Goal: Information Seeking & Learning: Learn about a topic

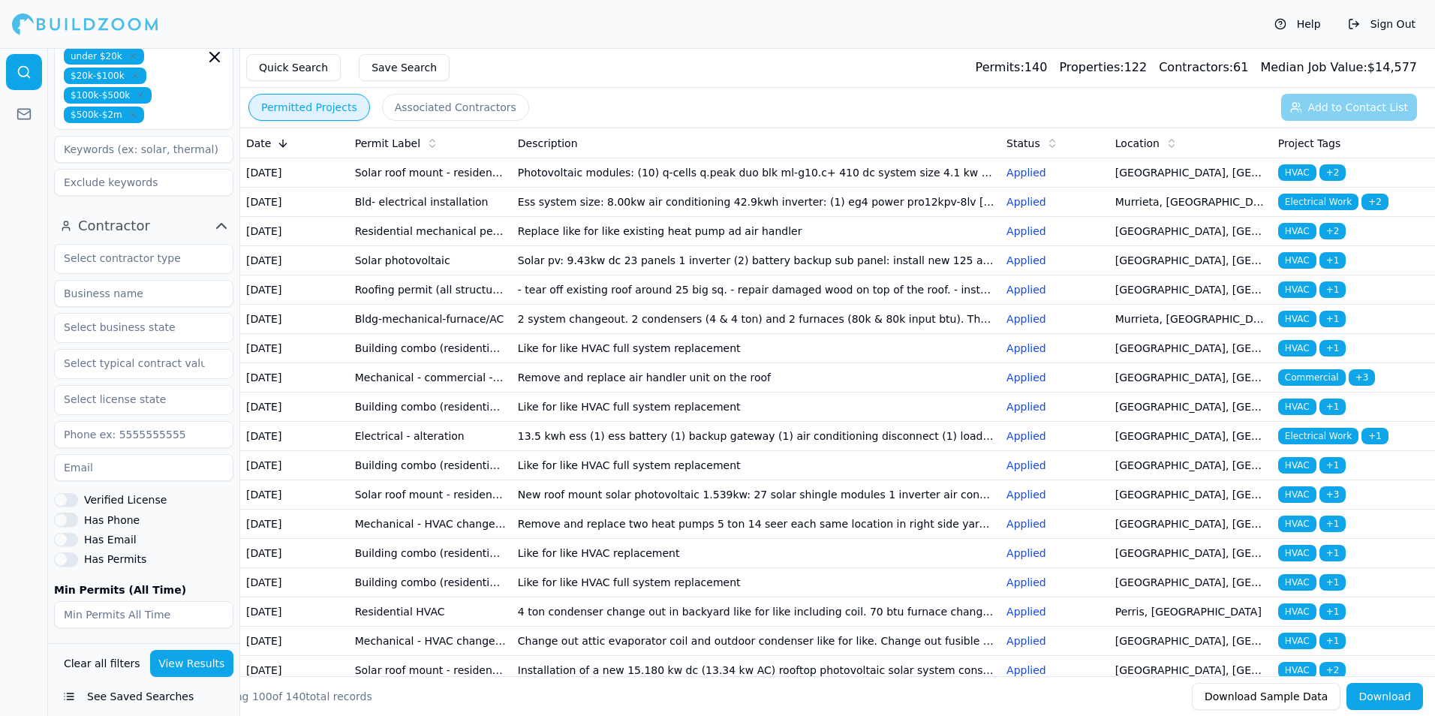
scroll to position [624, 0]
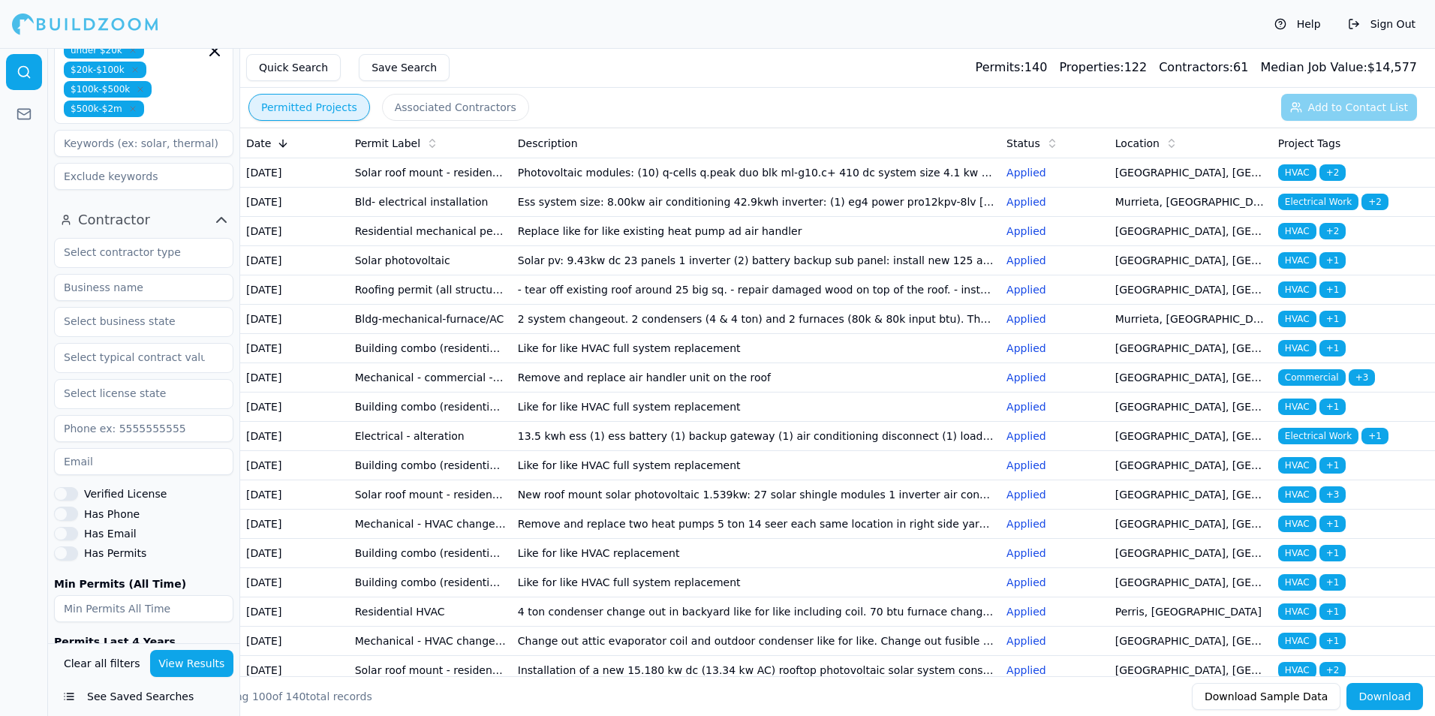
click at [67, 506] on button "Has Phone" at bounding box center [66, 513] width 24 height 14
click at [67, 527] on button "Has Email" at bounding box center [66, 534] width 24 height 14
click at [203, 666] on button "View Results" at bounding box center [192, 663] width 84 height 27
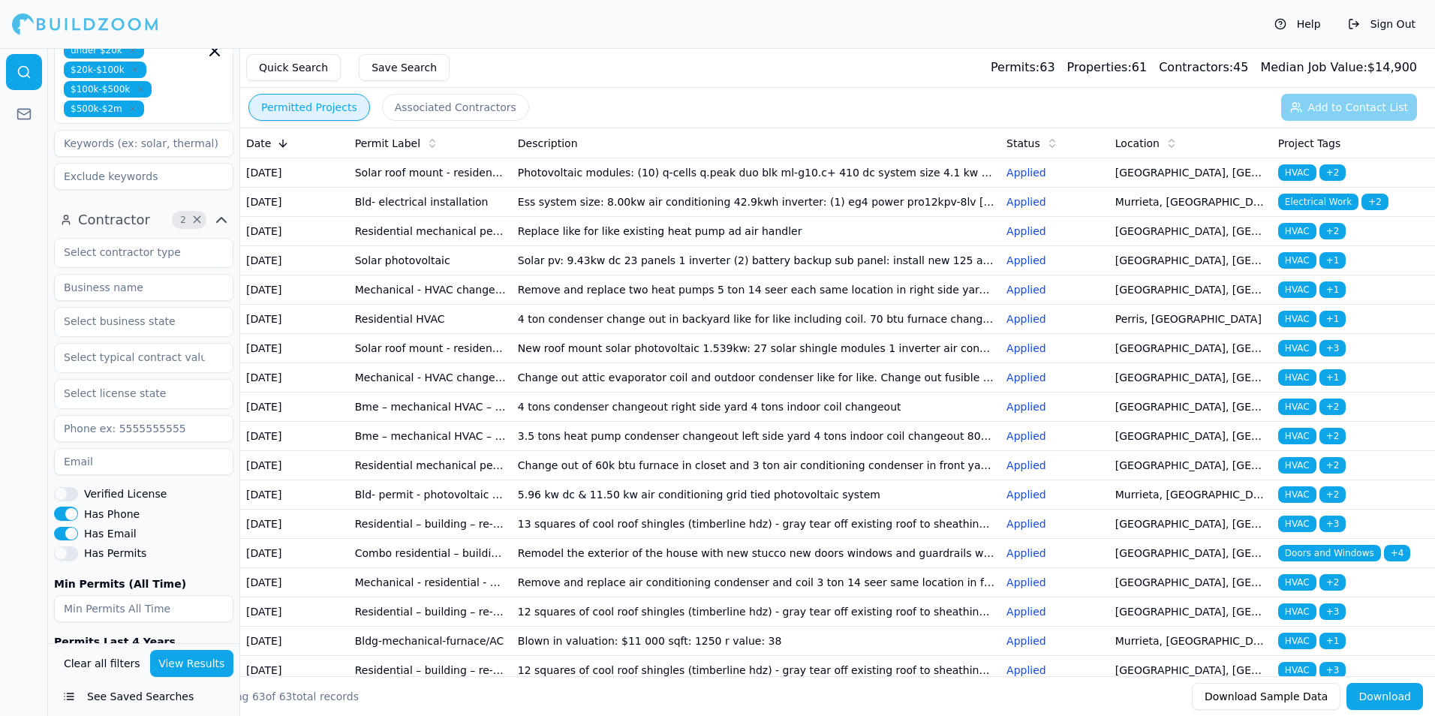
click at [612, 217] on td "Ess system size: 8.00kw air conditioning 42.9kwh inverter: (1) eg4 power pro12k…" at bounding box center [756, 202] width 488 height 29
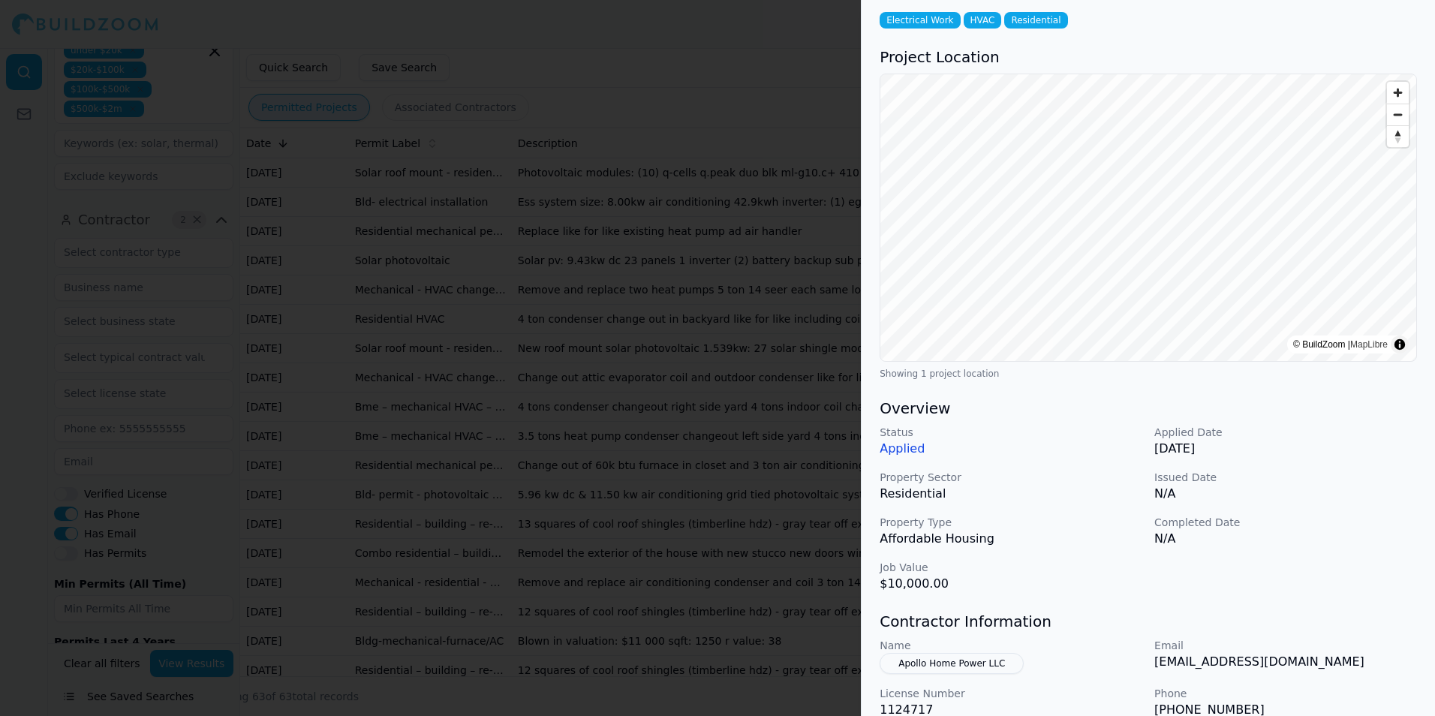
scroll to position [299, 0]
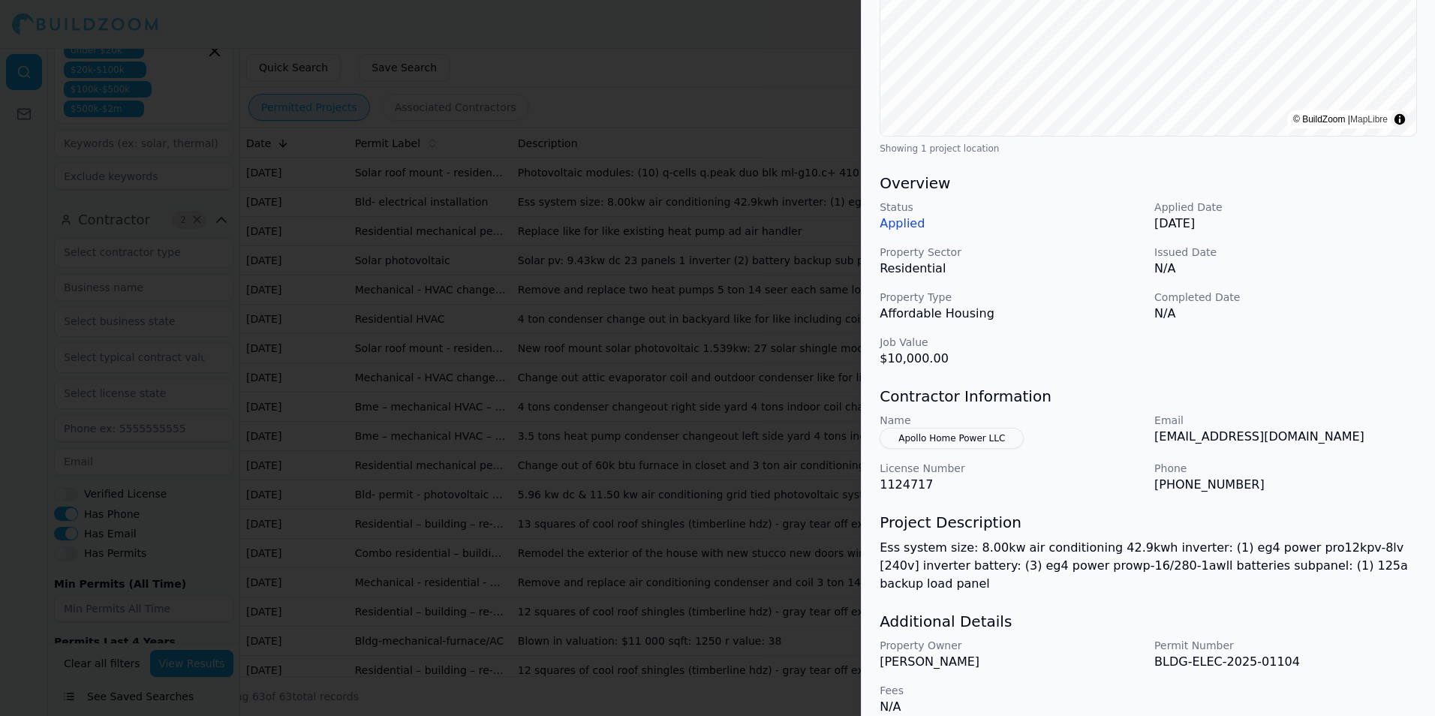
click at [708, 306] on div at bounding box center [717, 358] width 1435 height 716
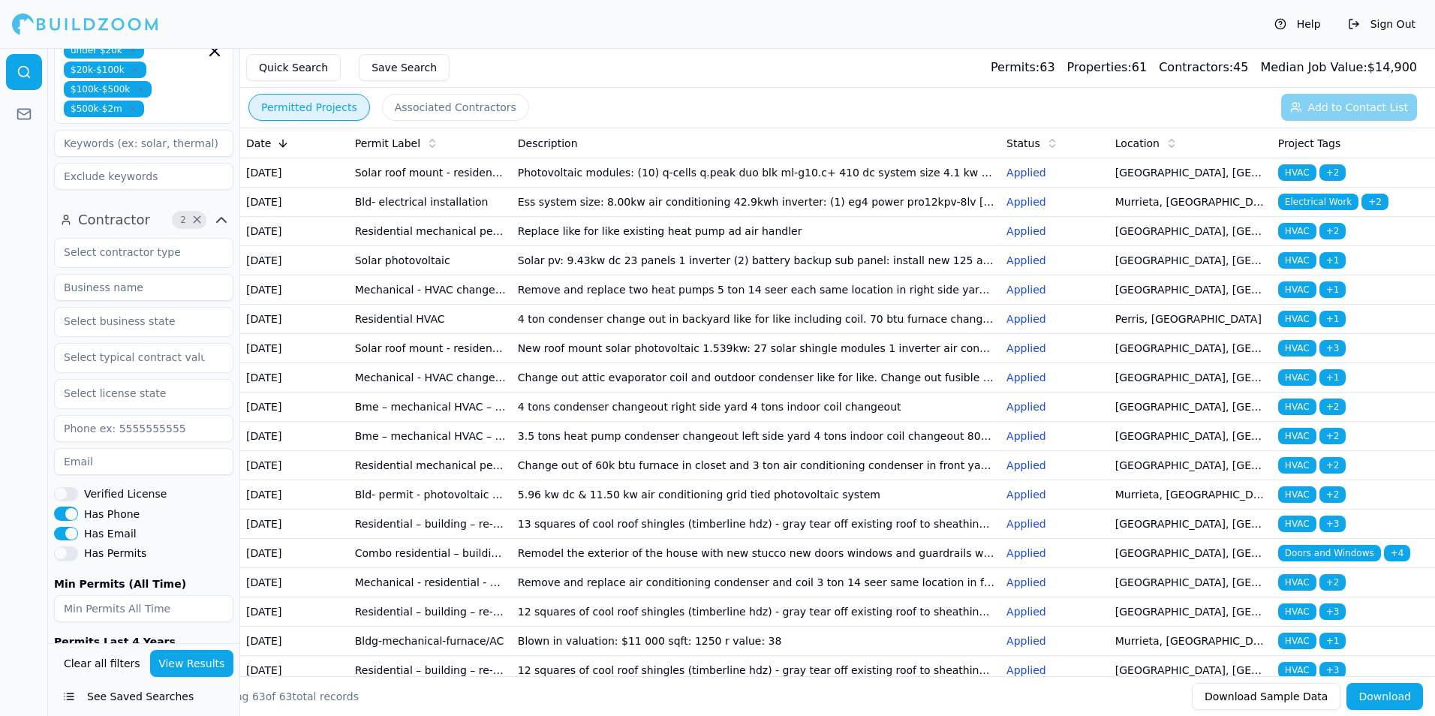
click at [591, 305] on td "Remove and replace two heat pumps 5 ton 14 seer each same location in right sid…" at bounding box center [756, 289] width 488 height 29
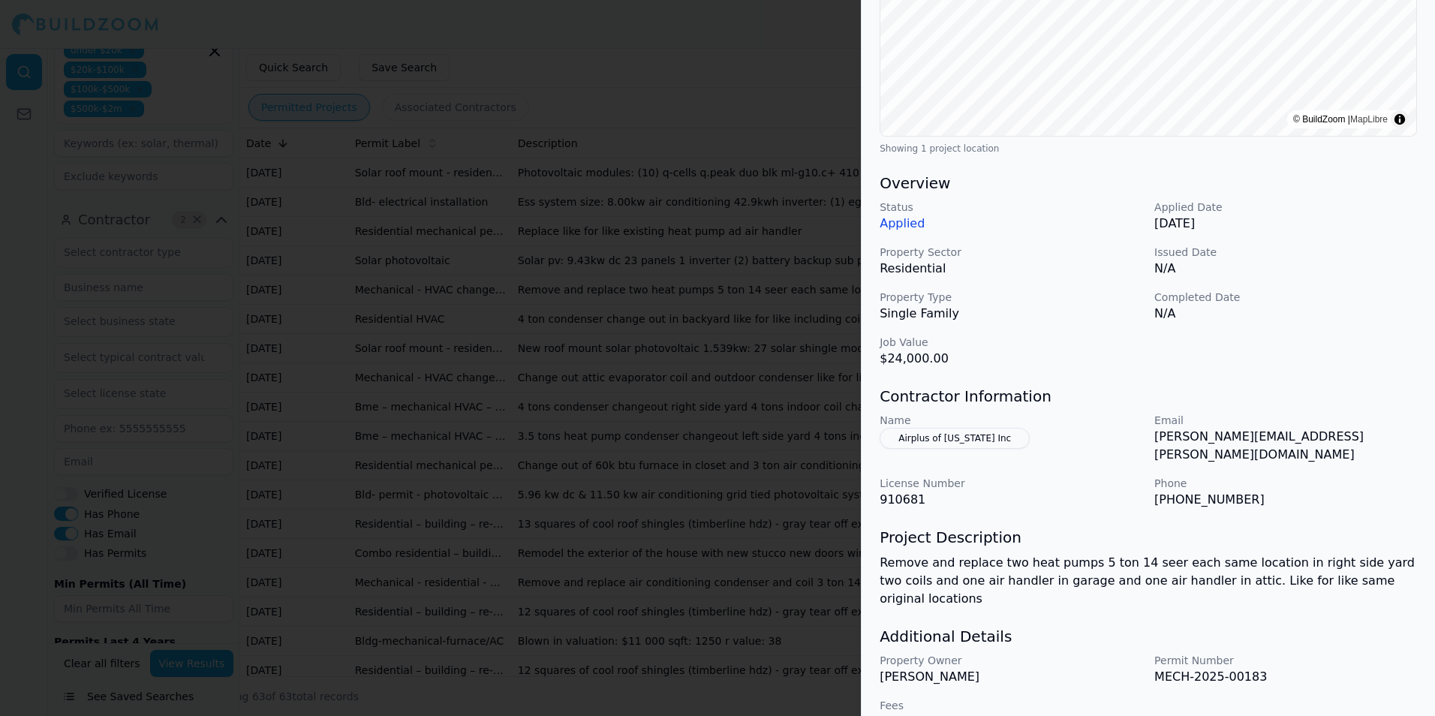
click at [722, 257] on div at bounding box center [717, 358] width 1435 height 716
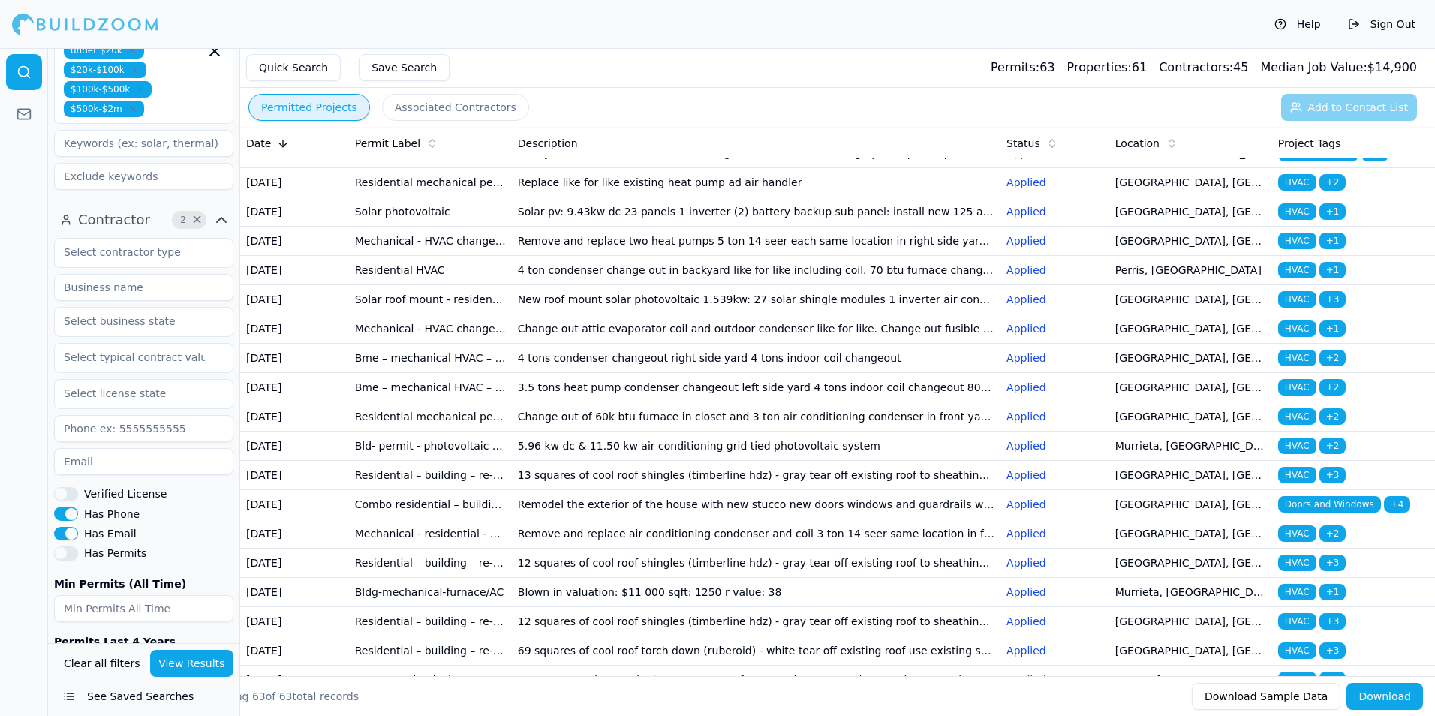
scroll to position [75, 0]
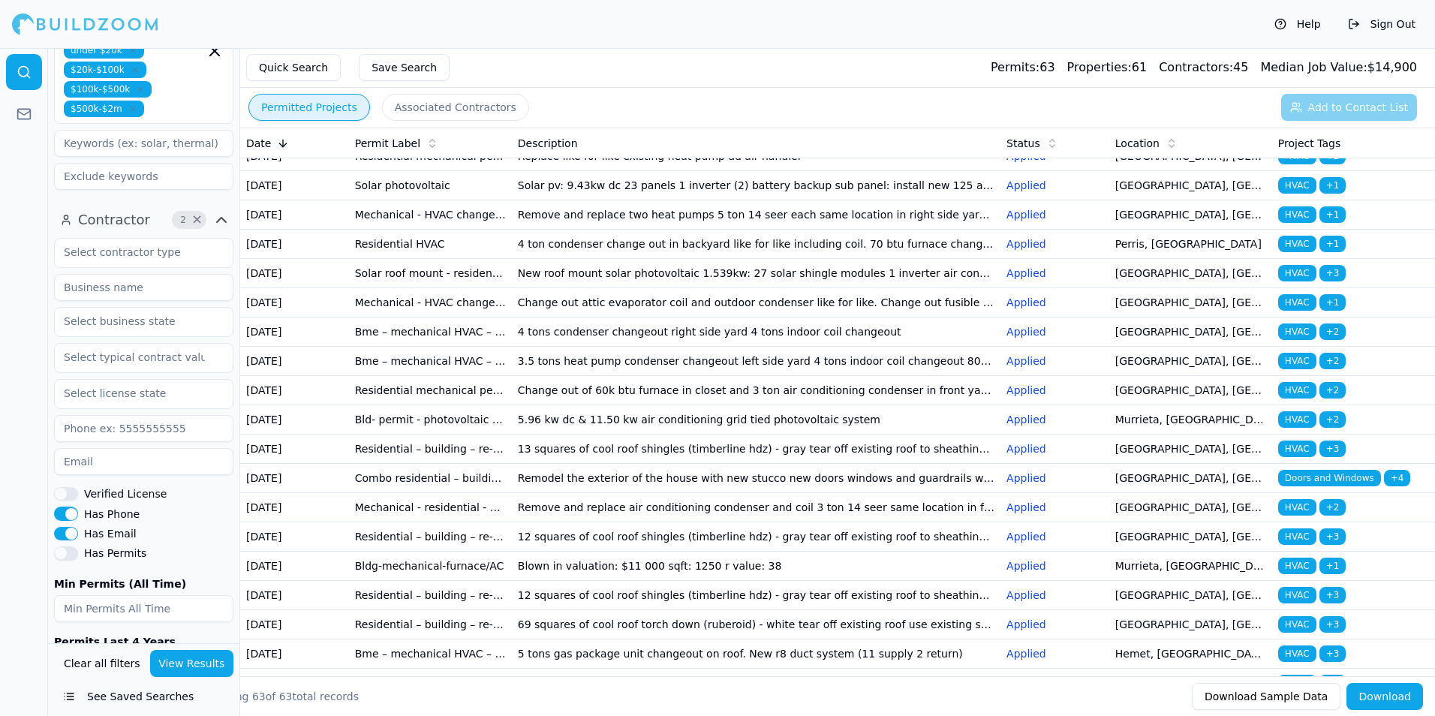
click at [603, 259] on td "4 ton condenser change out in backyard like for like including coil. 70 btu fur…" at bounding box center [756, 244] width 488 height 29
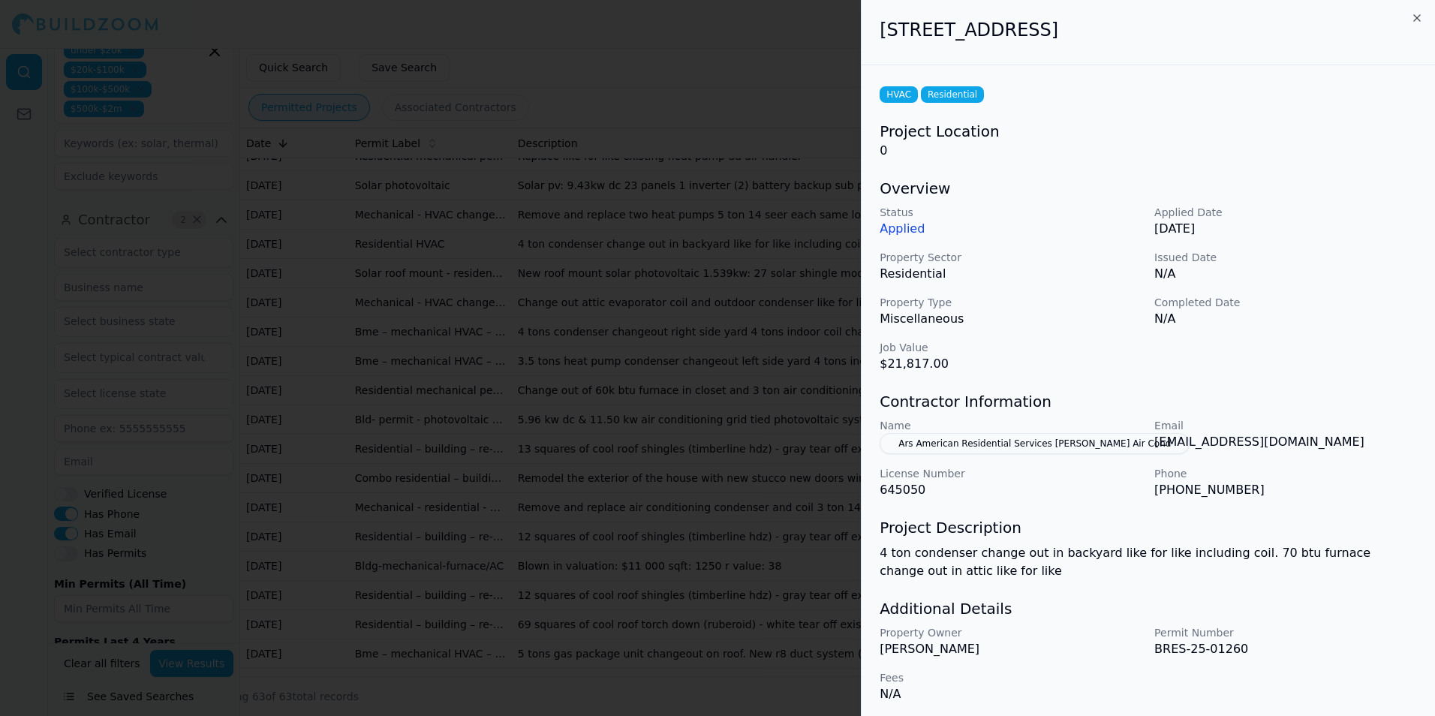
scroll to position [5, 0]
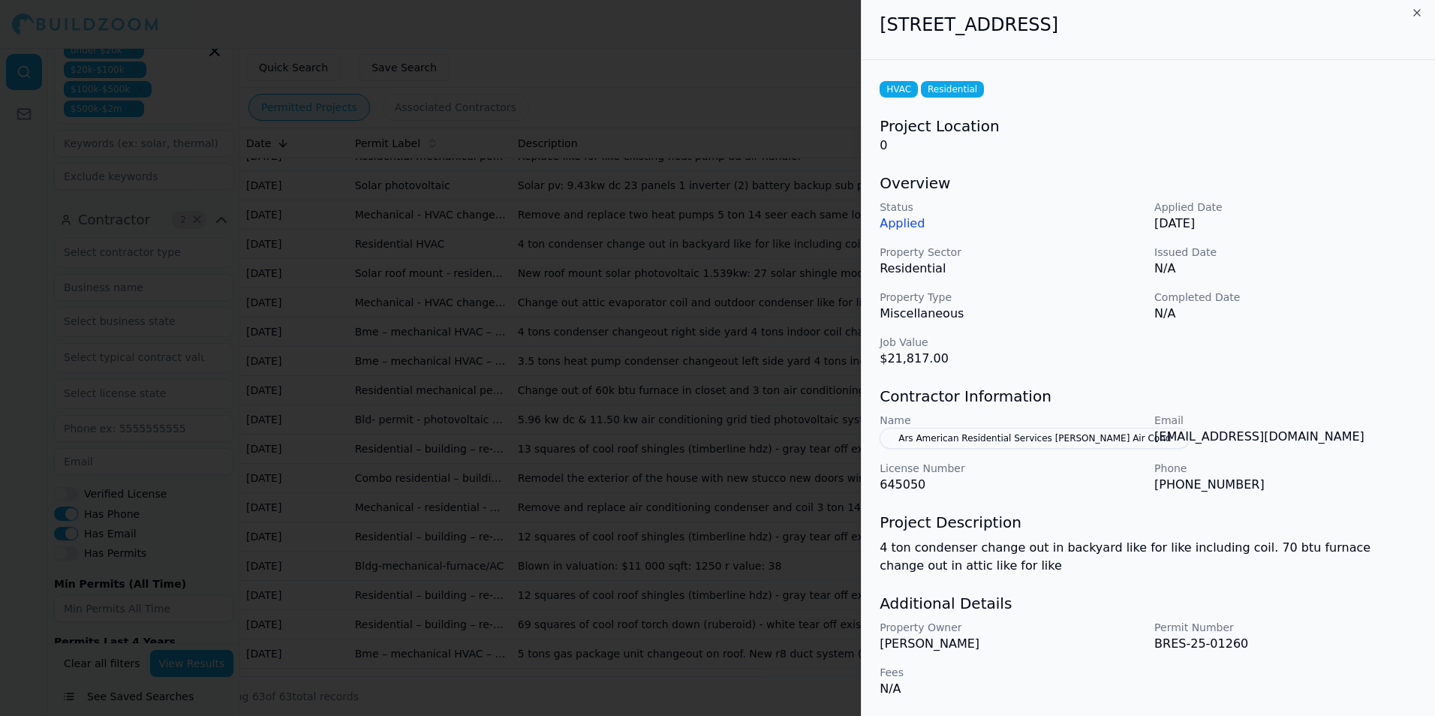
click at [590, 332] on div at bounding box center [717, 358] width 1435 height 716
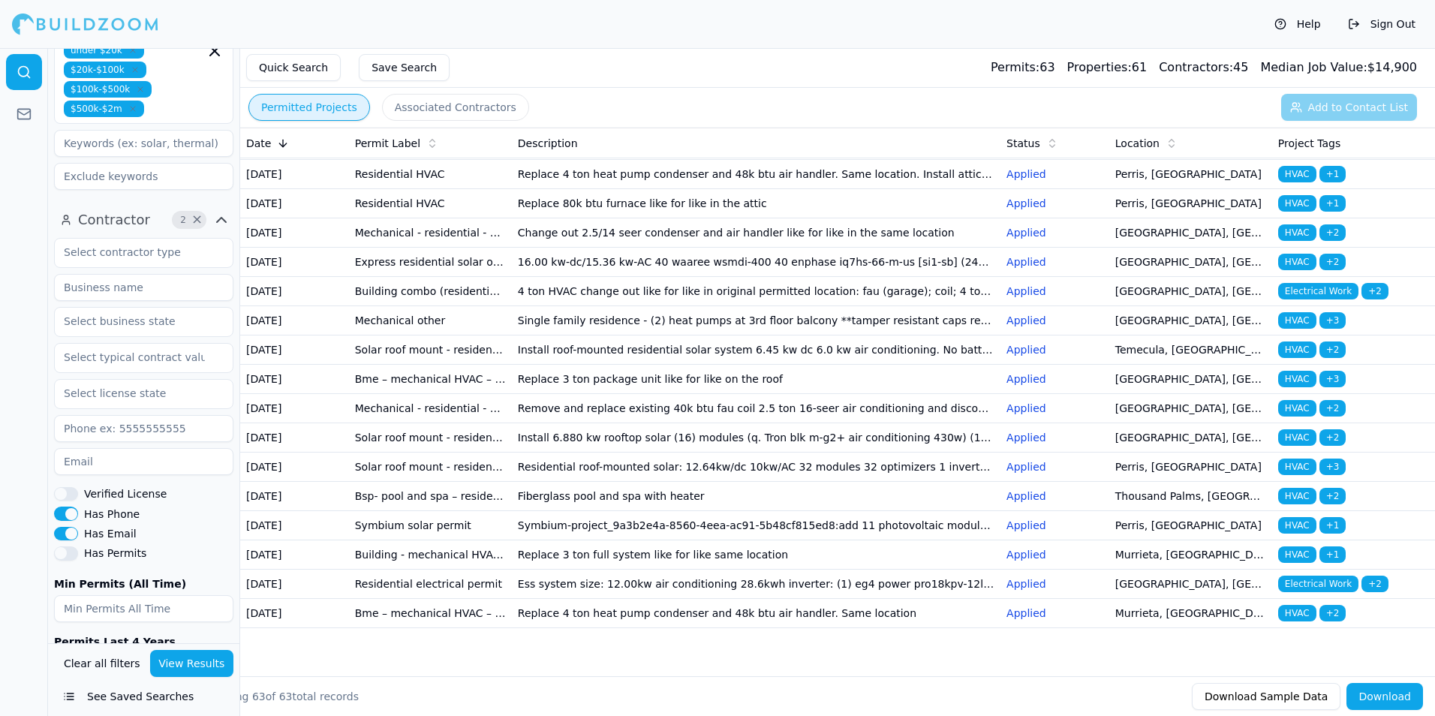
scroll to position [2083, 0]
click at [656, 604] on td "Replace 4 ton heat pump condenser and 48k btu air handler. Same location" at bounding box center [756, 613] width 488 height 29
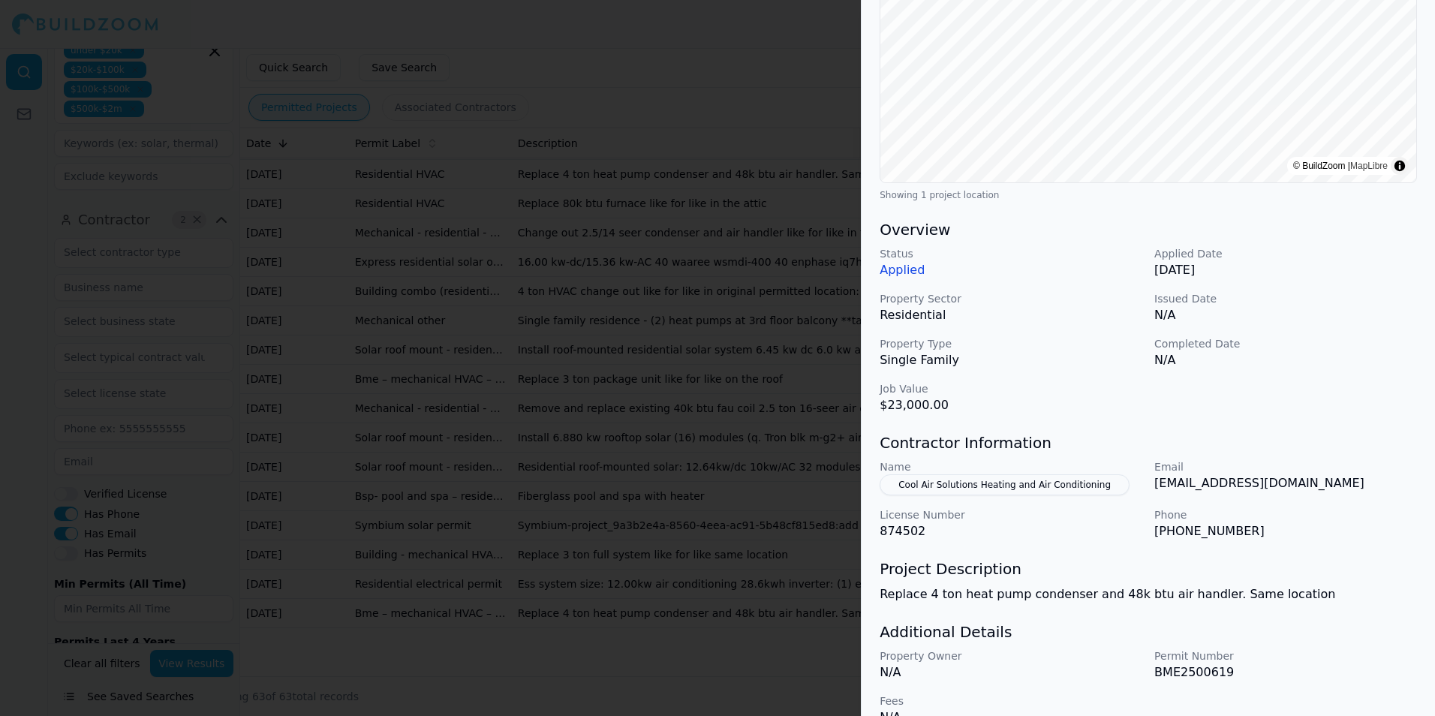
scroll to position [281, 0]
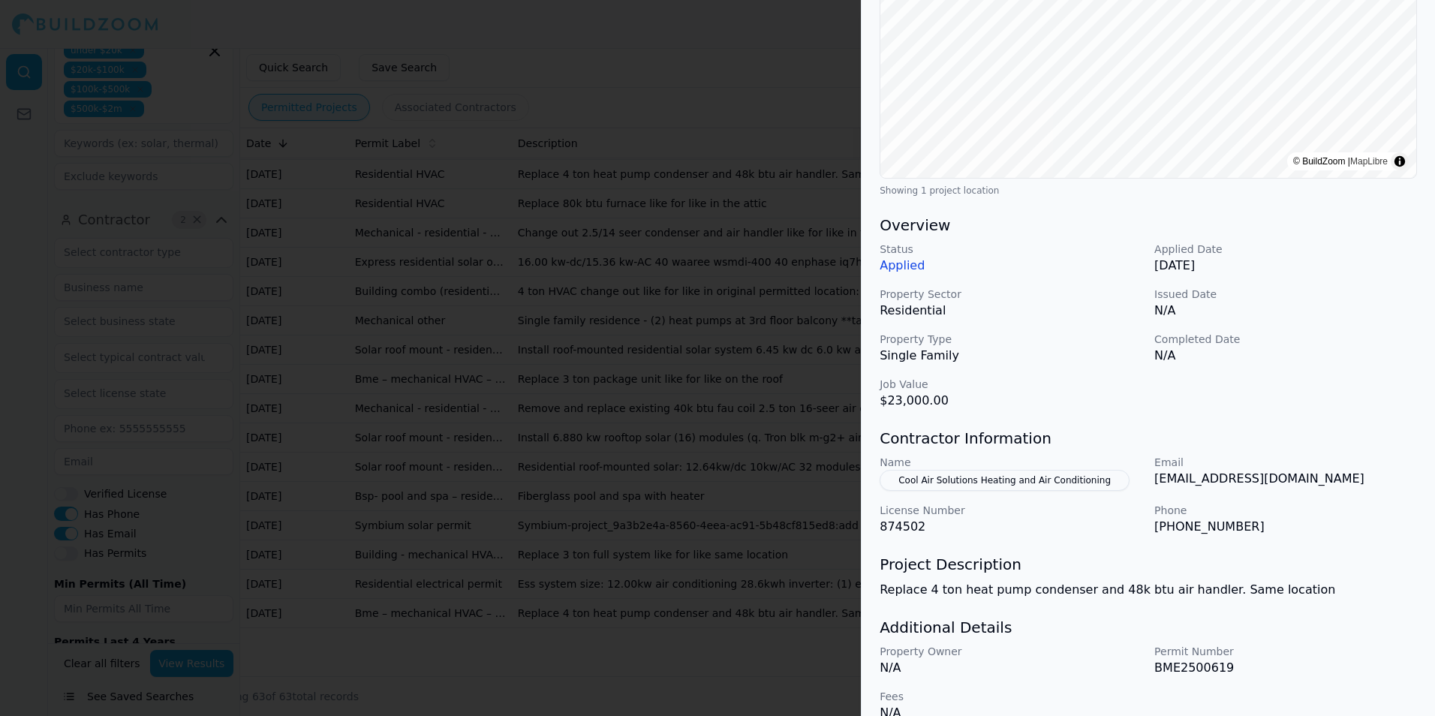
click at [705, 401] on div at bounding box center [717, 358] width 1435 height 716
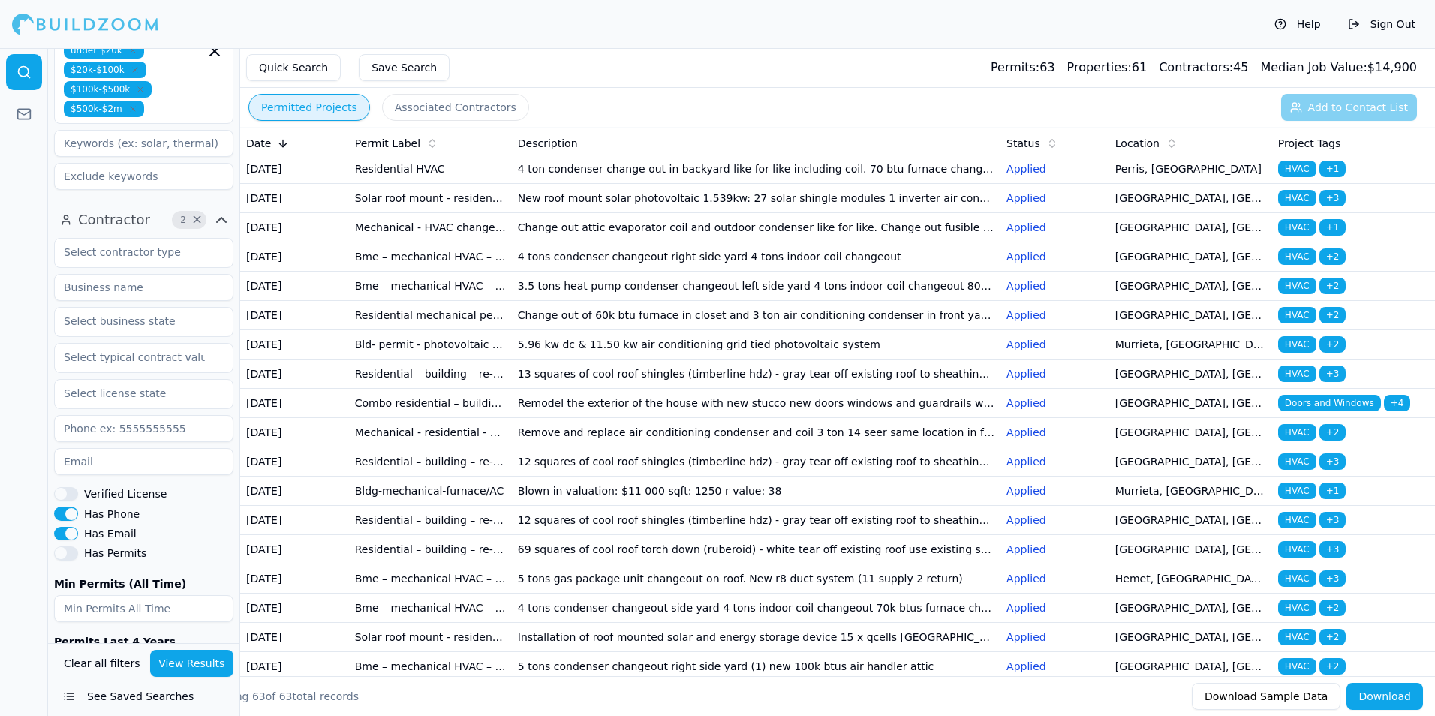
scroll to position [0, 0]
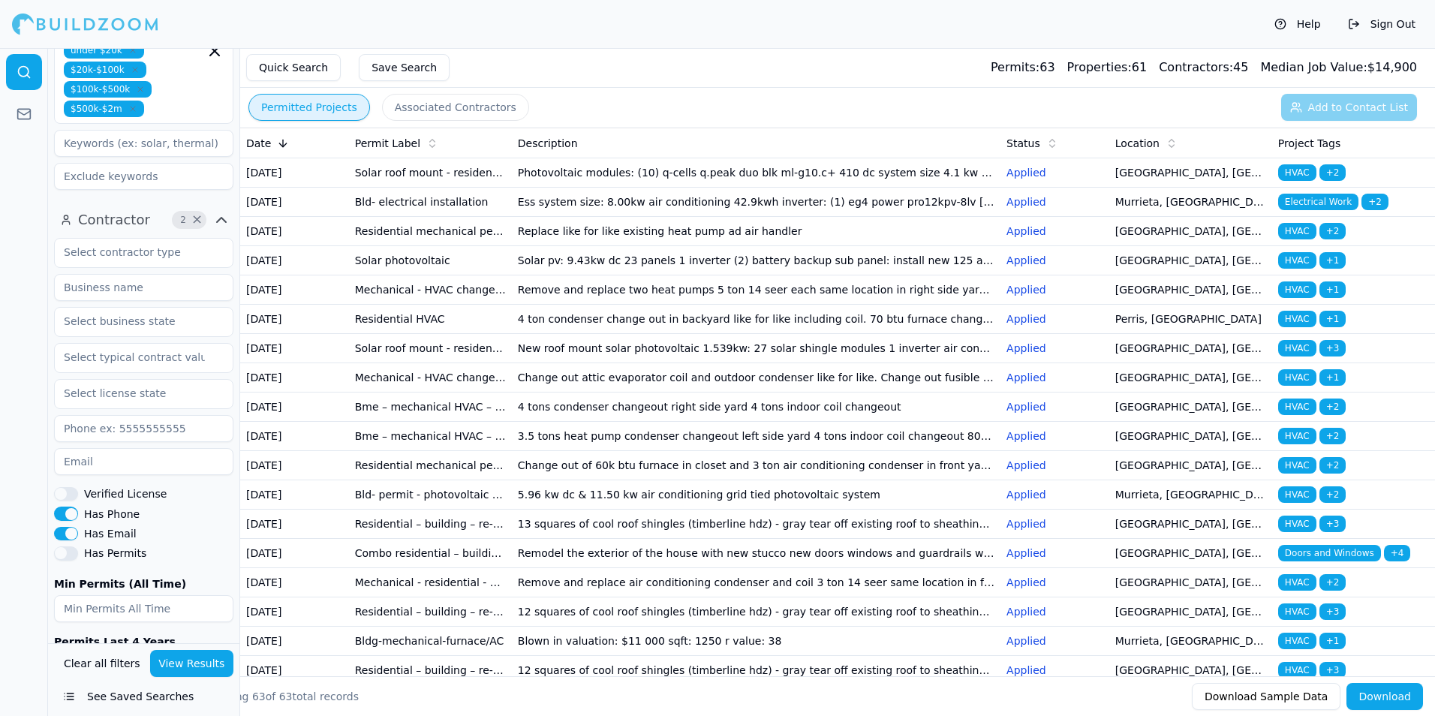
click at [588, 422] on td "4 tons condenser changeout right side yard 4 tons indoor coil changeout" at bounding box center [756, 406] width 488 height 29
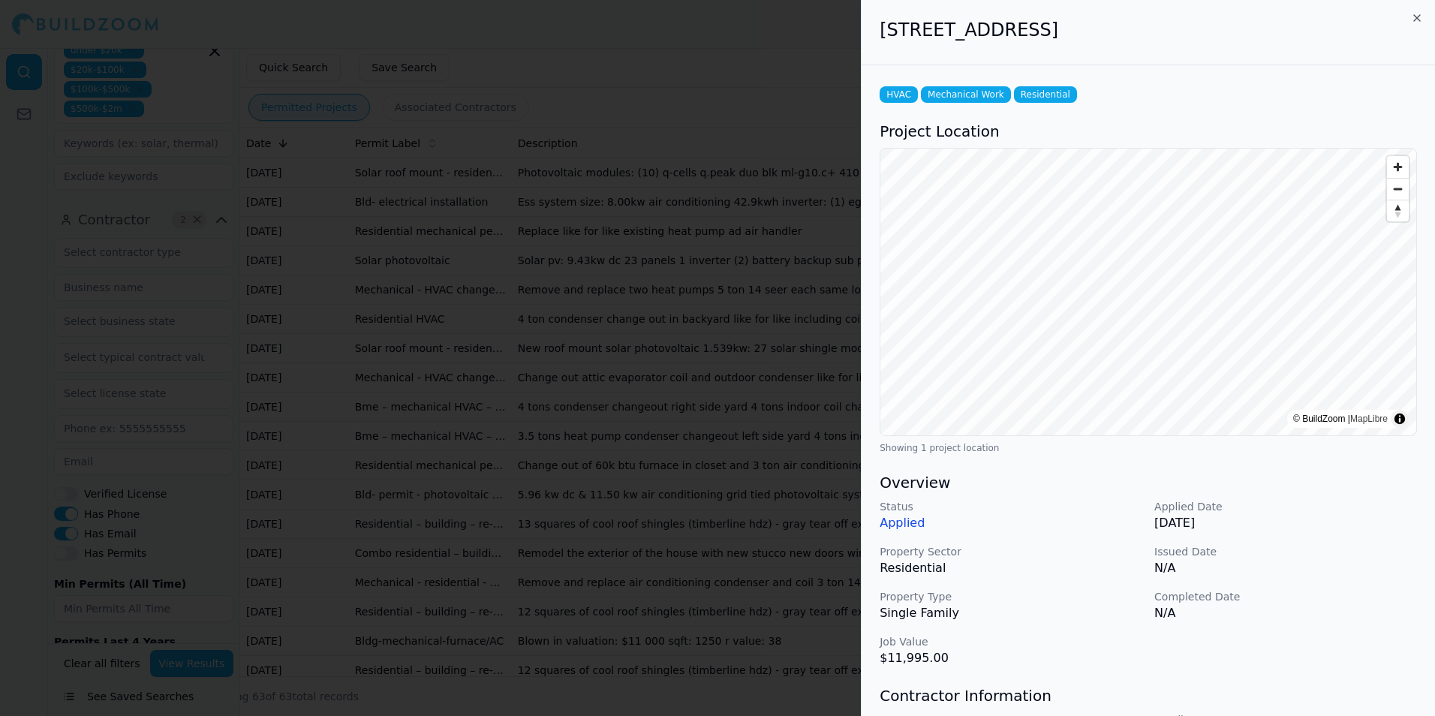
click at [681, 397] on div at bounding box center [717, 358] width 1435 height 716
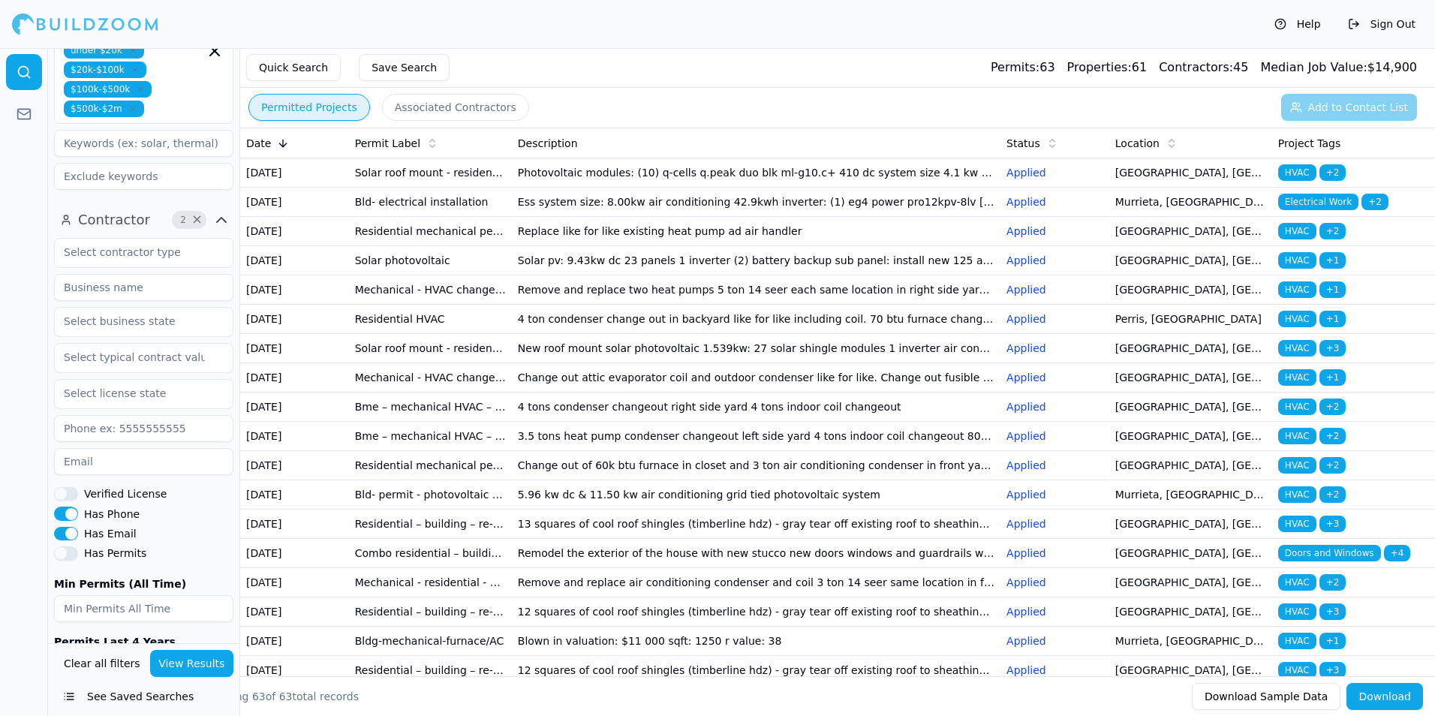
click at [651, 246] on td "Replace like for like existing heat pump ad air handler" at bounding box center [756, 231] width 488 height 29
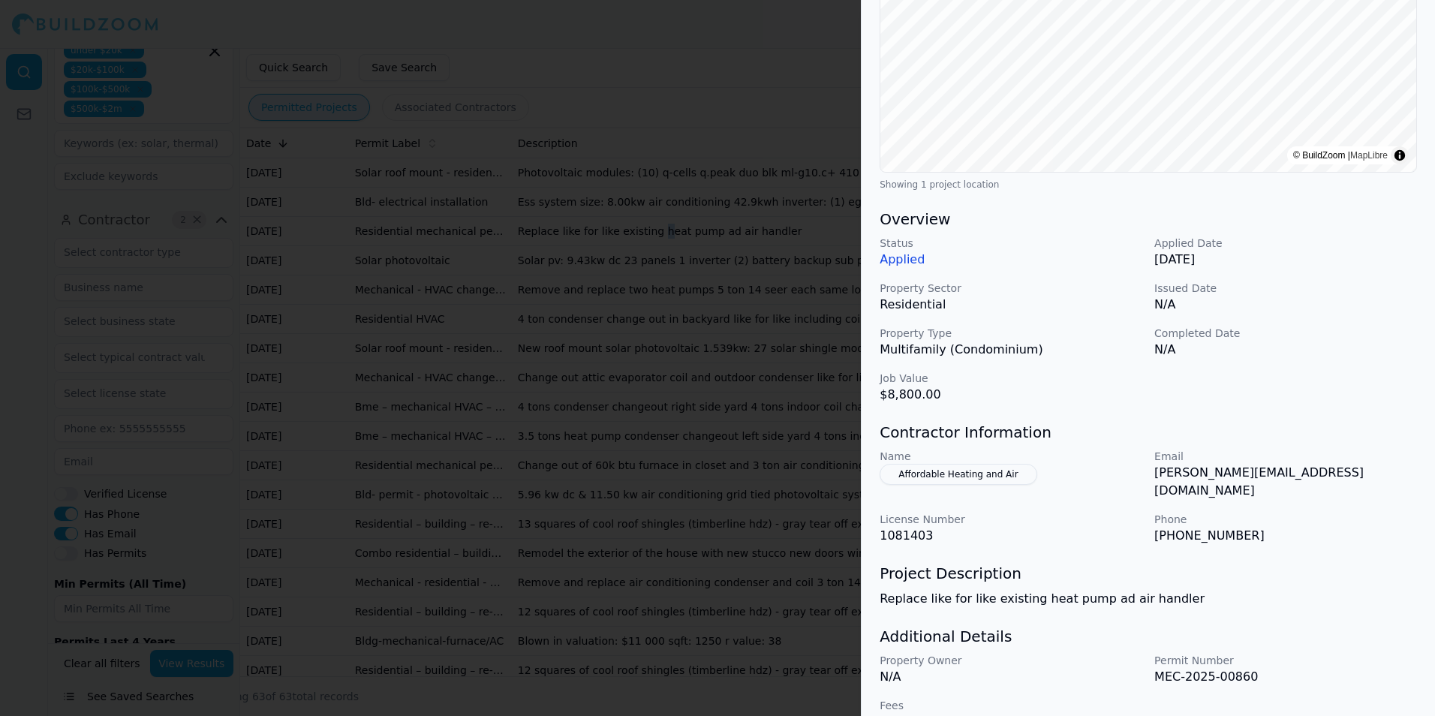
scroll to position [281, 0]
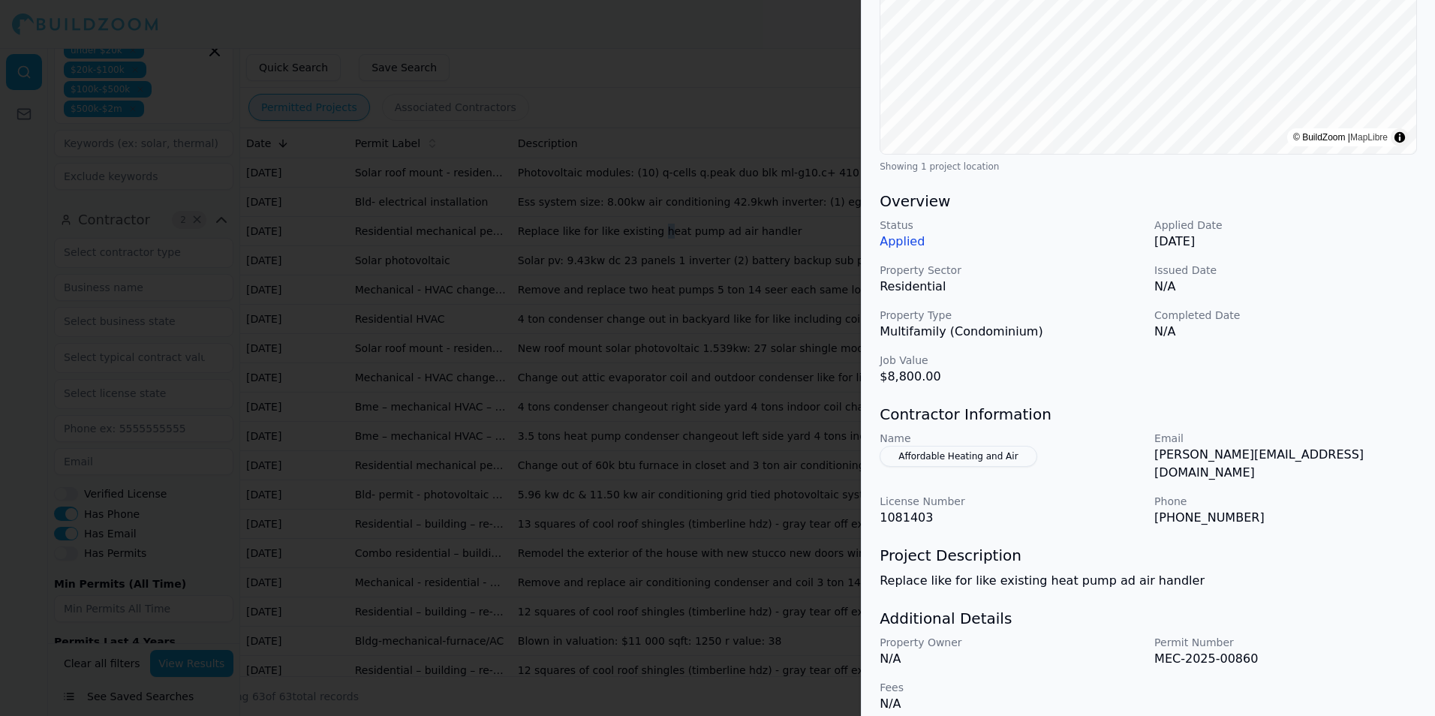
click at [664, 385] on div at bounding box center [717, 358] width 1435 height 716
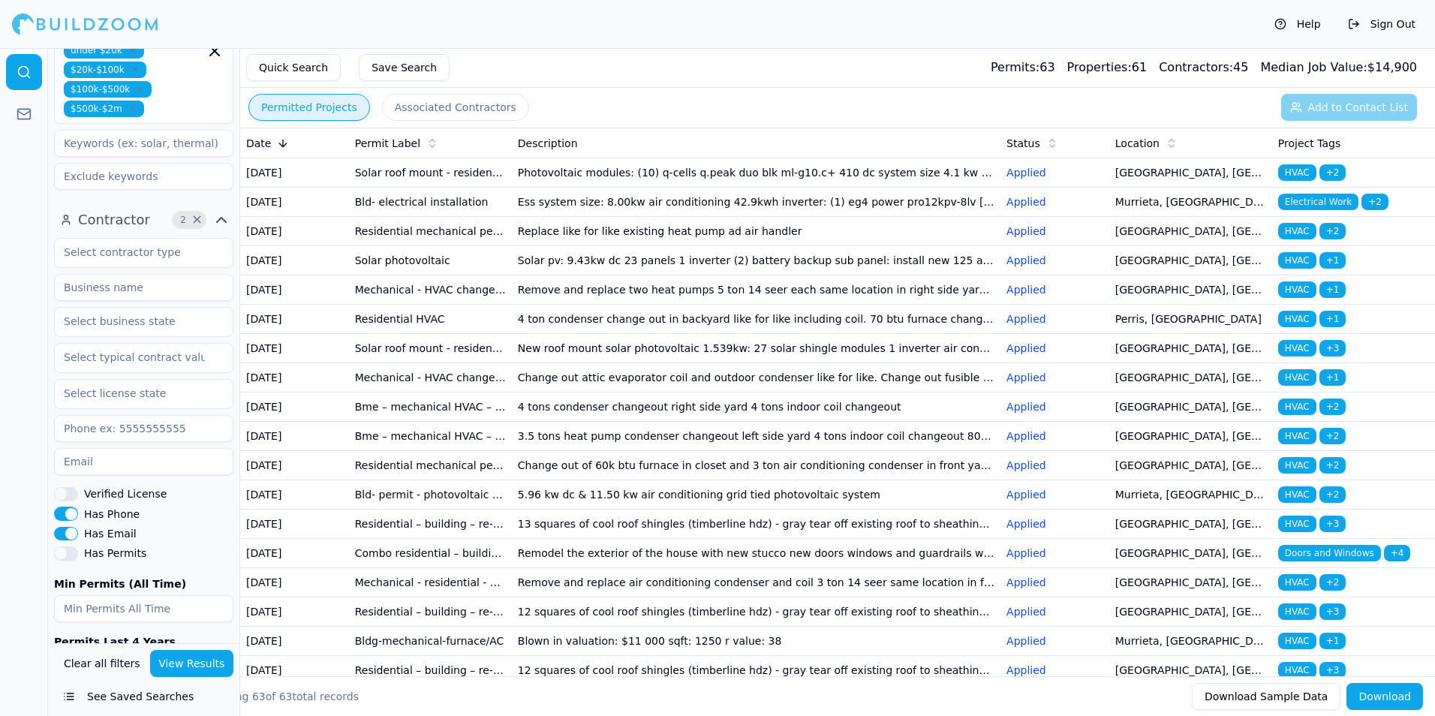
scroll to position [75, 0]
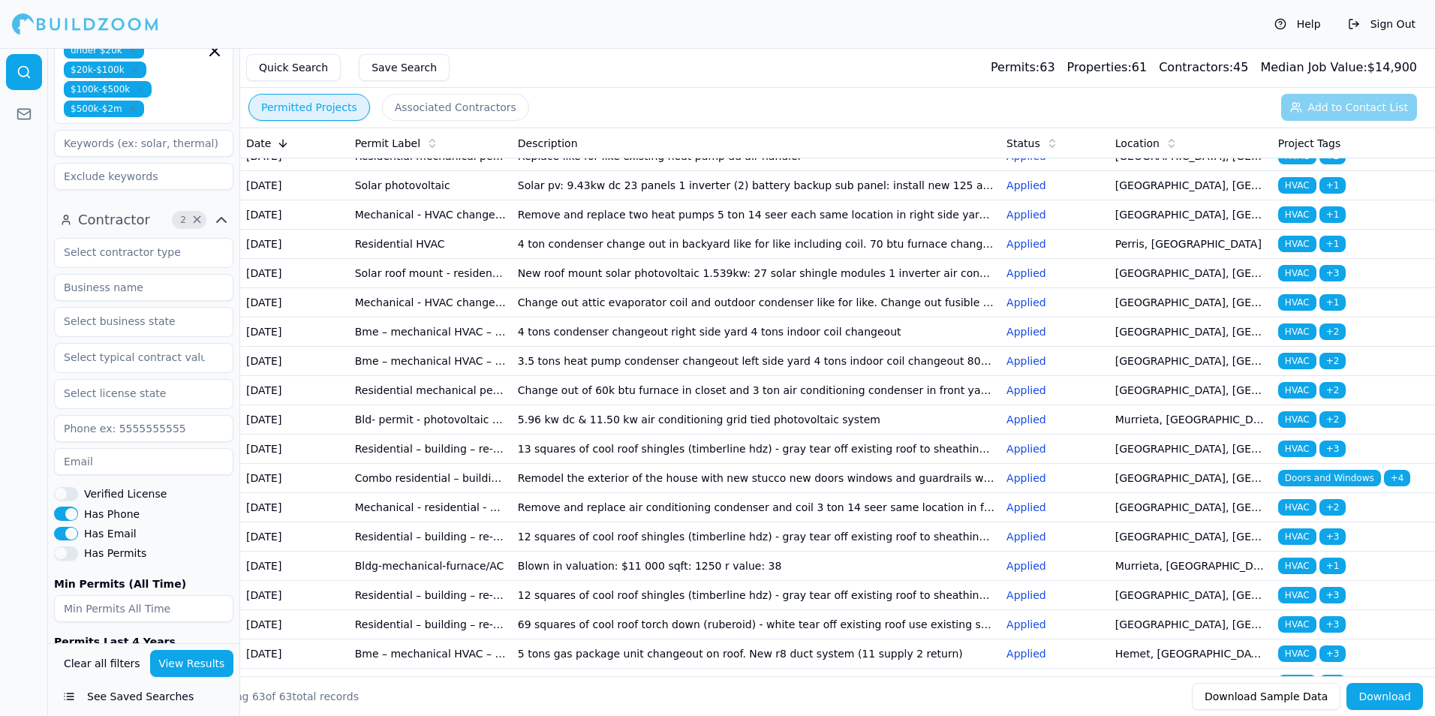
click at [608, 347] on td "4 tons condenser changeout right side yard 4 tons indoor coil changeout" at bounding box center [756, 331] width 488 height 29
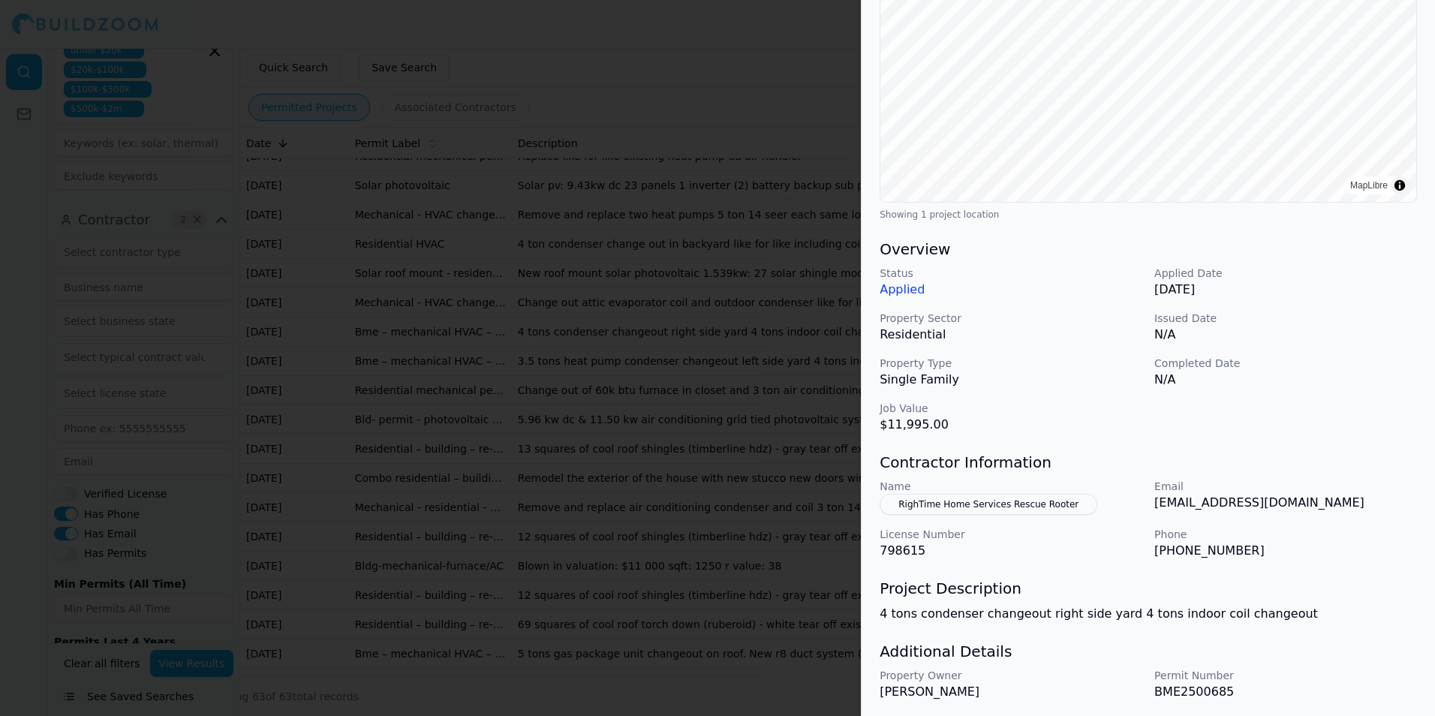
scroll to position [281, 0]
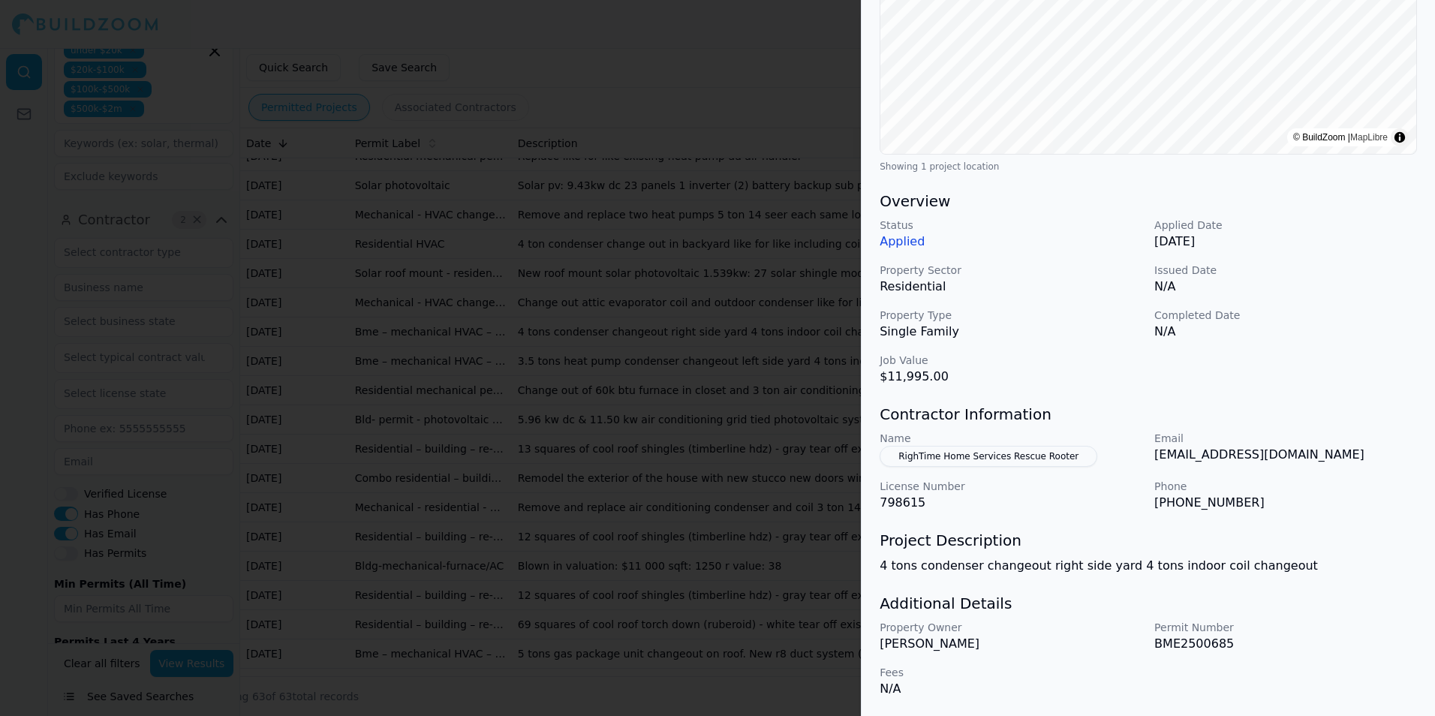
click at [801, 434] on div at bounding box center [717, 358] width 1435 height 716
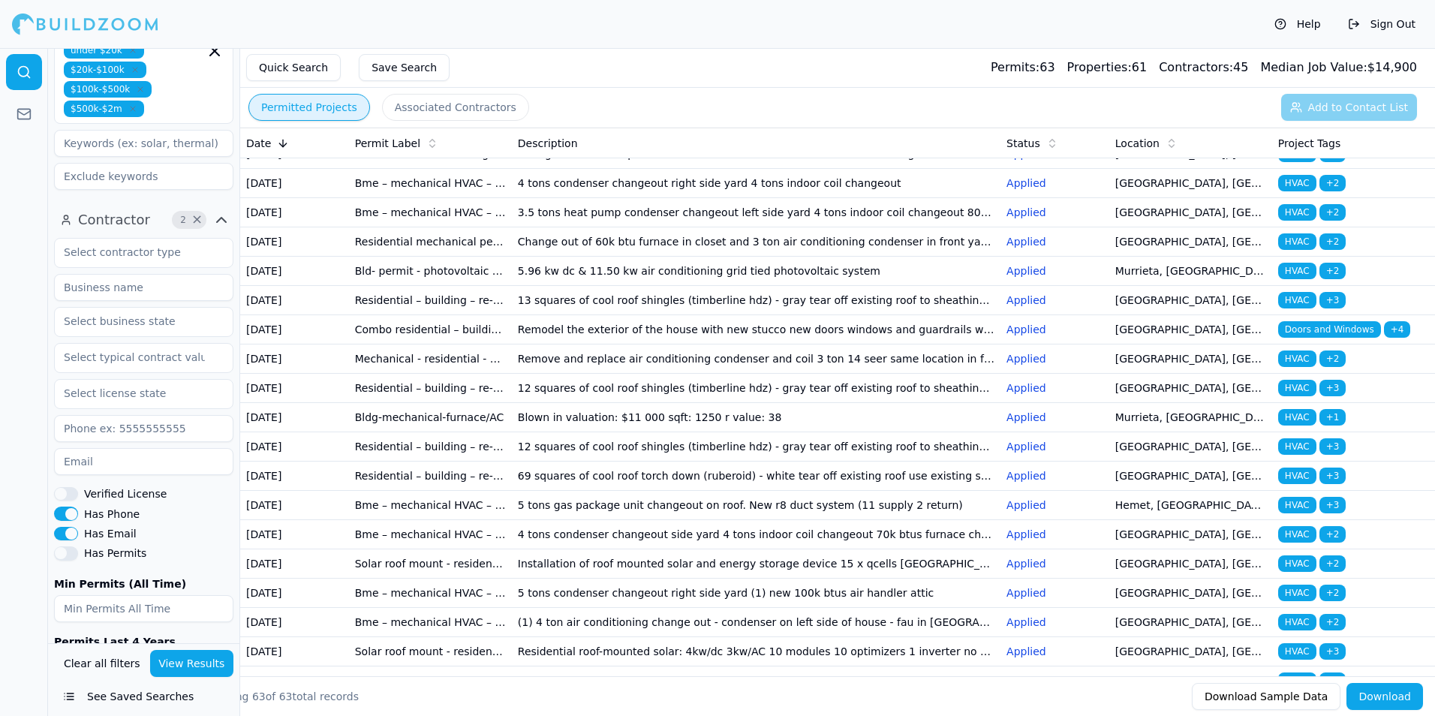
scroll to position [225, 0]
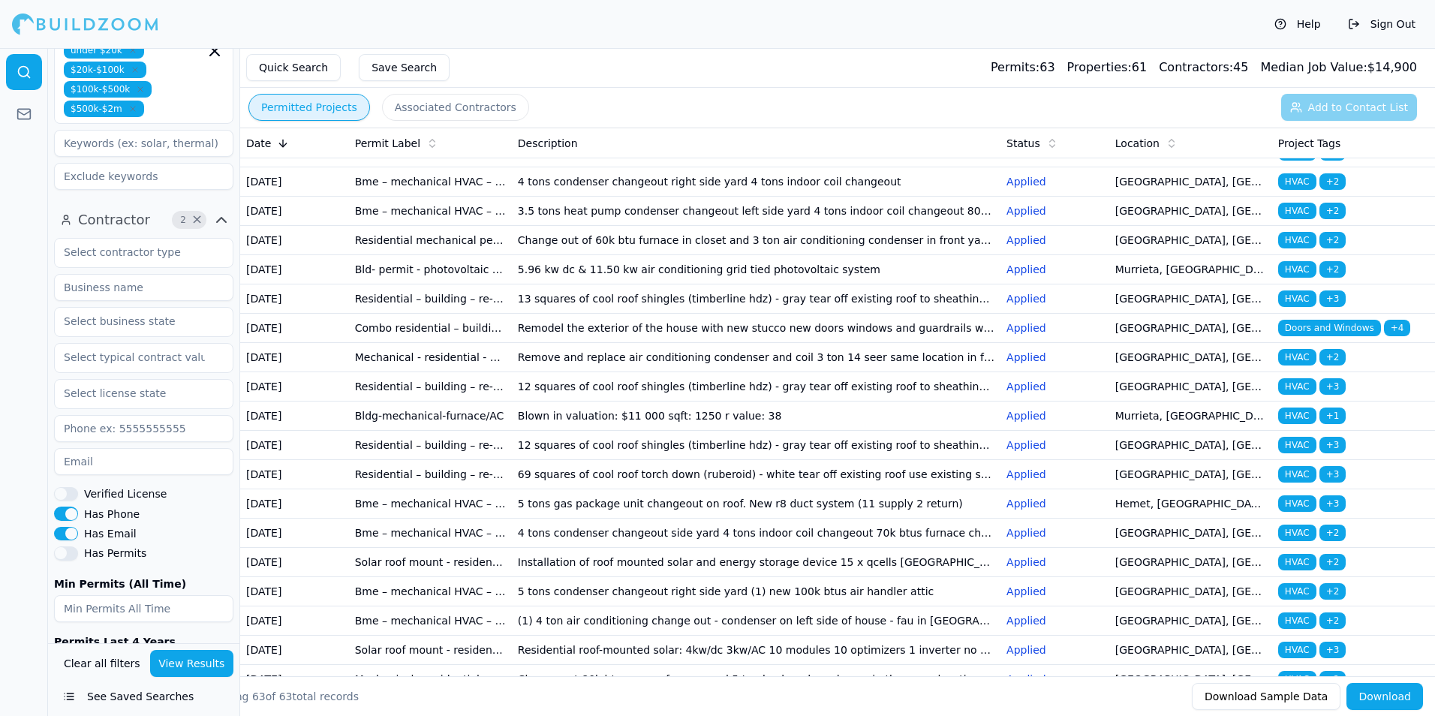
click at [633, 314] on td "13 squares of cool roof shingles (timberline hdz) - gray tear off existing roof…" at bounding box center [756, 298] width 488 height 29
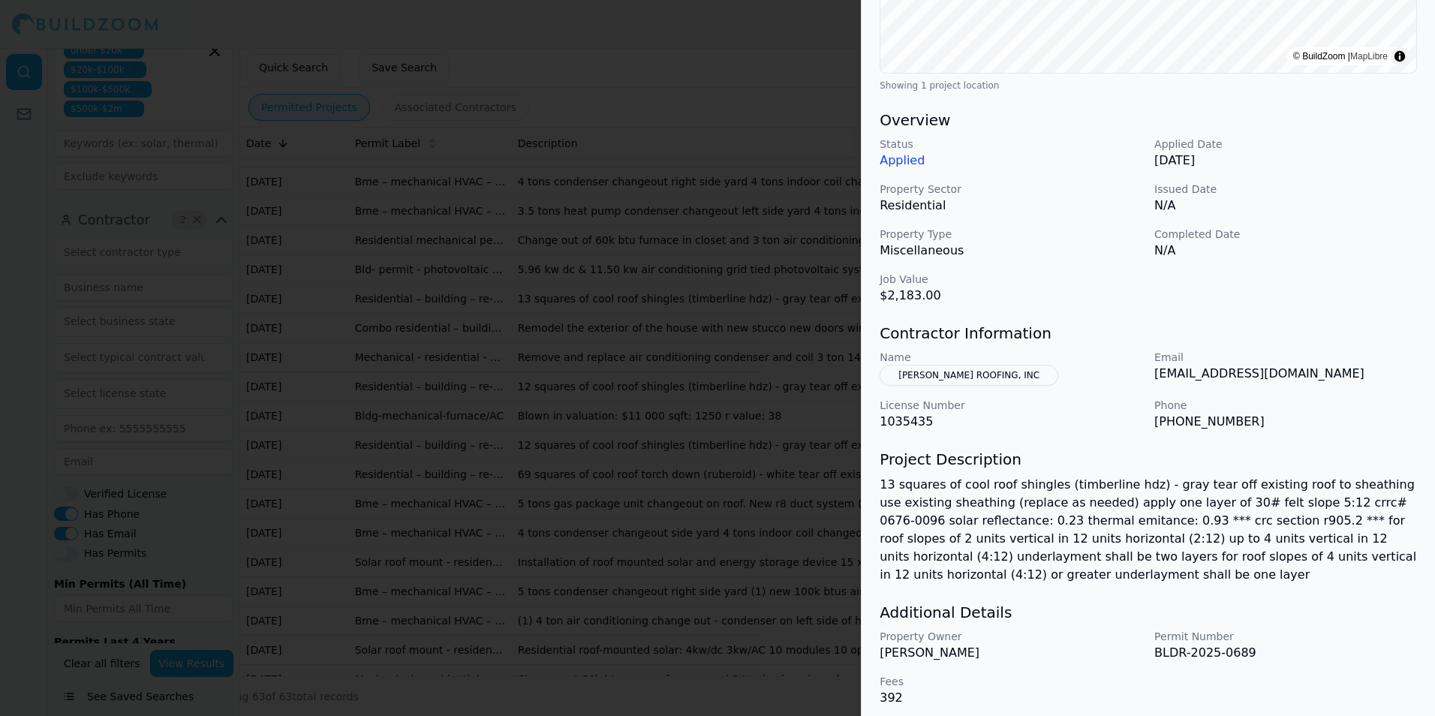
scroll to position [371, 0]
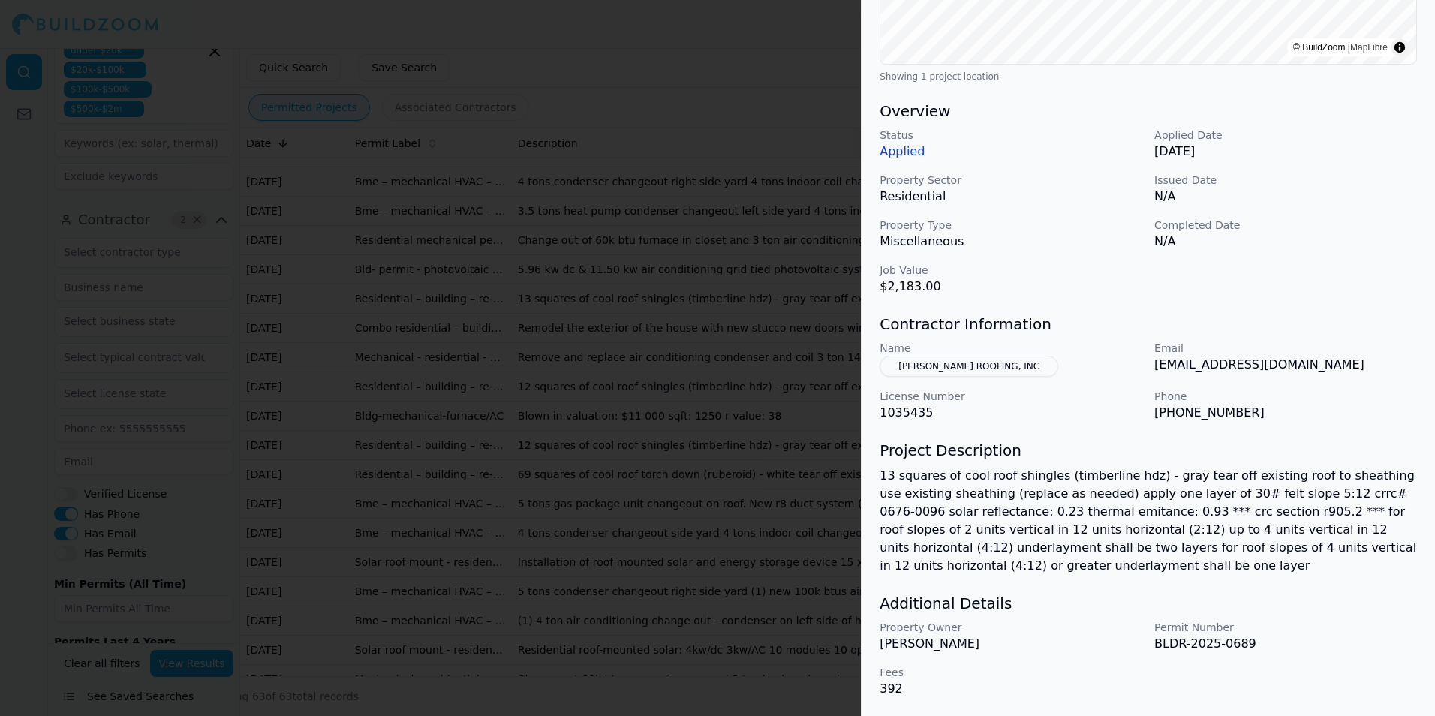
click at [690, 362] on div at bounding box center [717, 358] width 1435 height 716
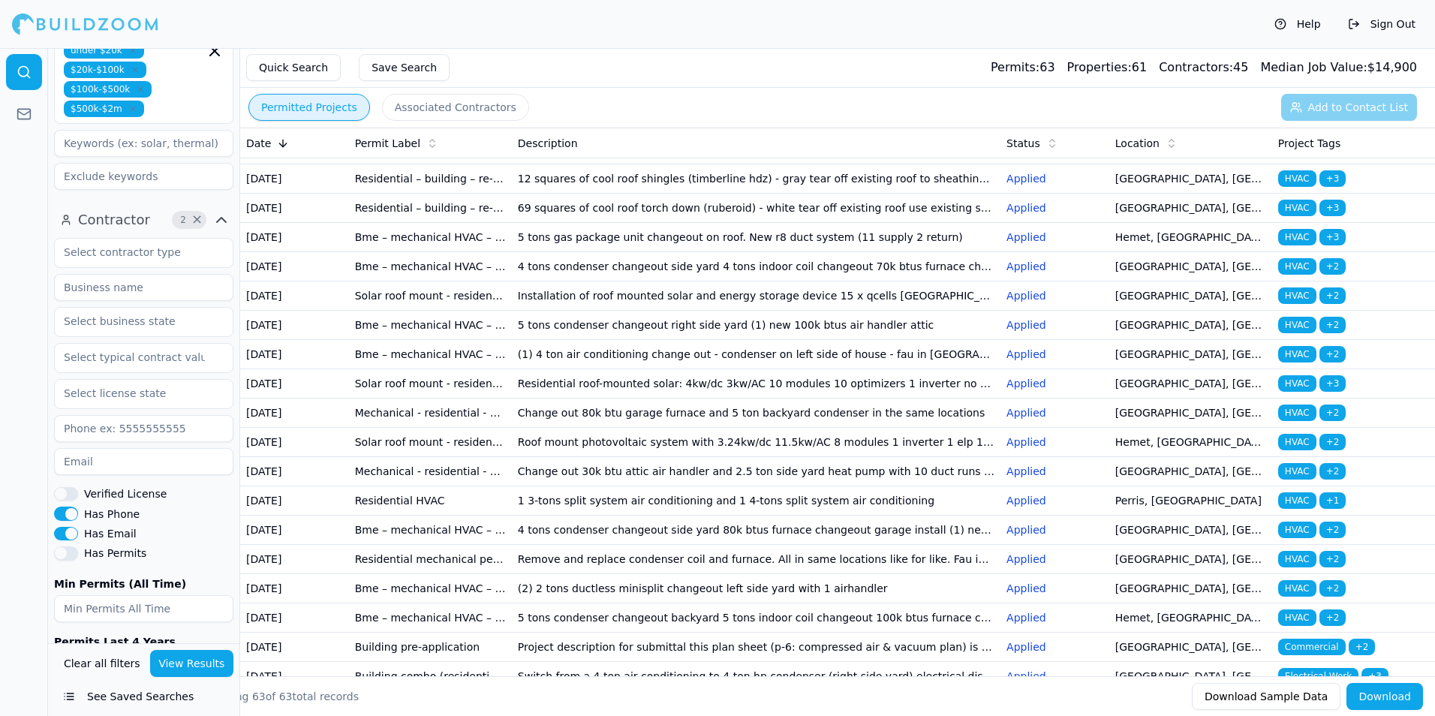
scroll to position [525, 0]
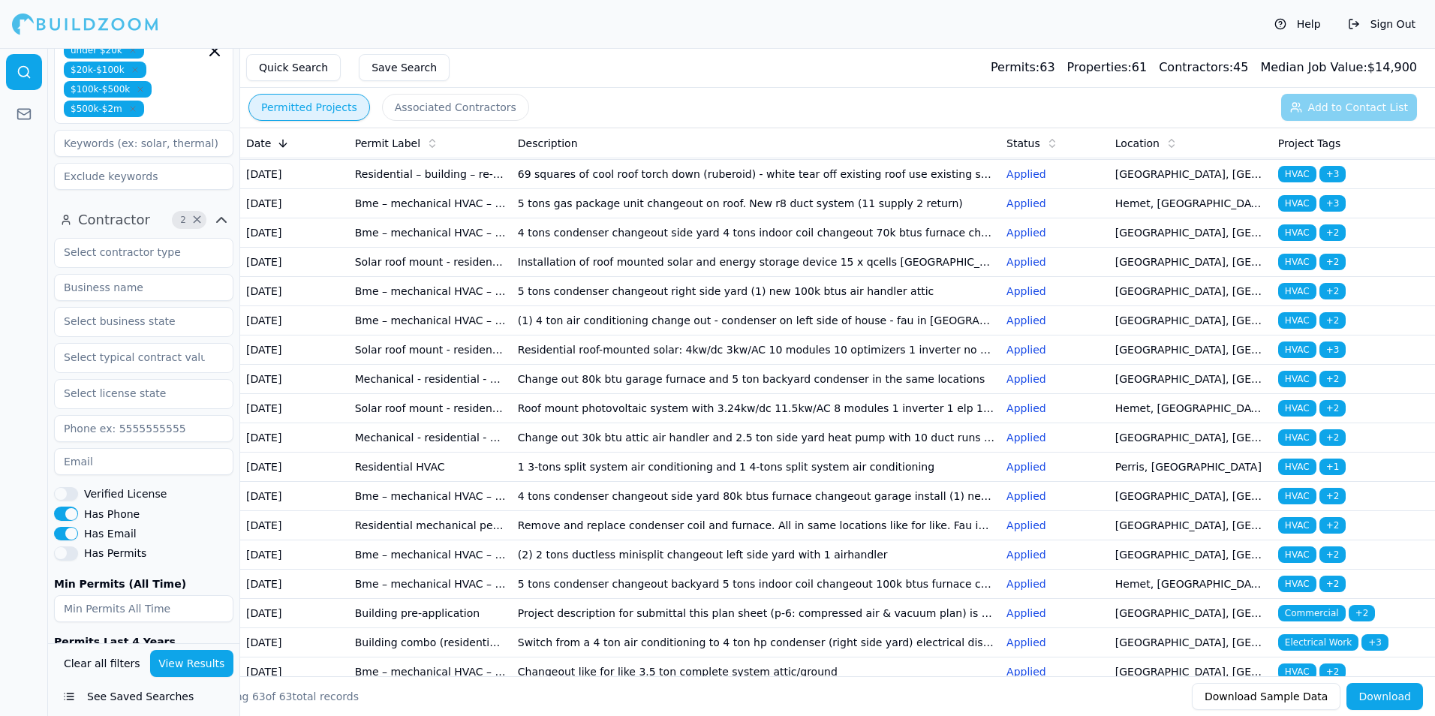
click at [0, 455] on html "Help Sign Out Location 4 × [US_STATE] [GEOGRAPHIC_DATA]-[GEOGRAPHIC_DATA]-[GEOG…" at bounding box center [717, 358] width 1435 height 716
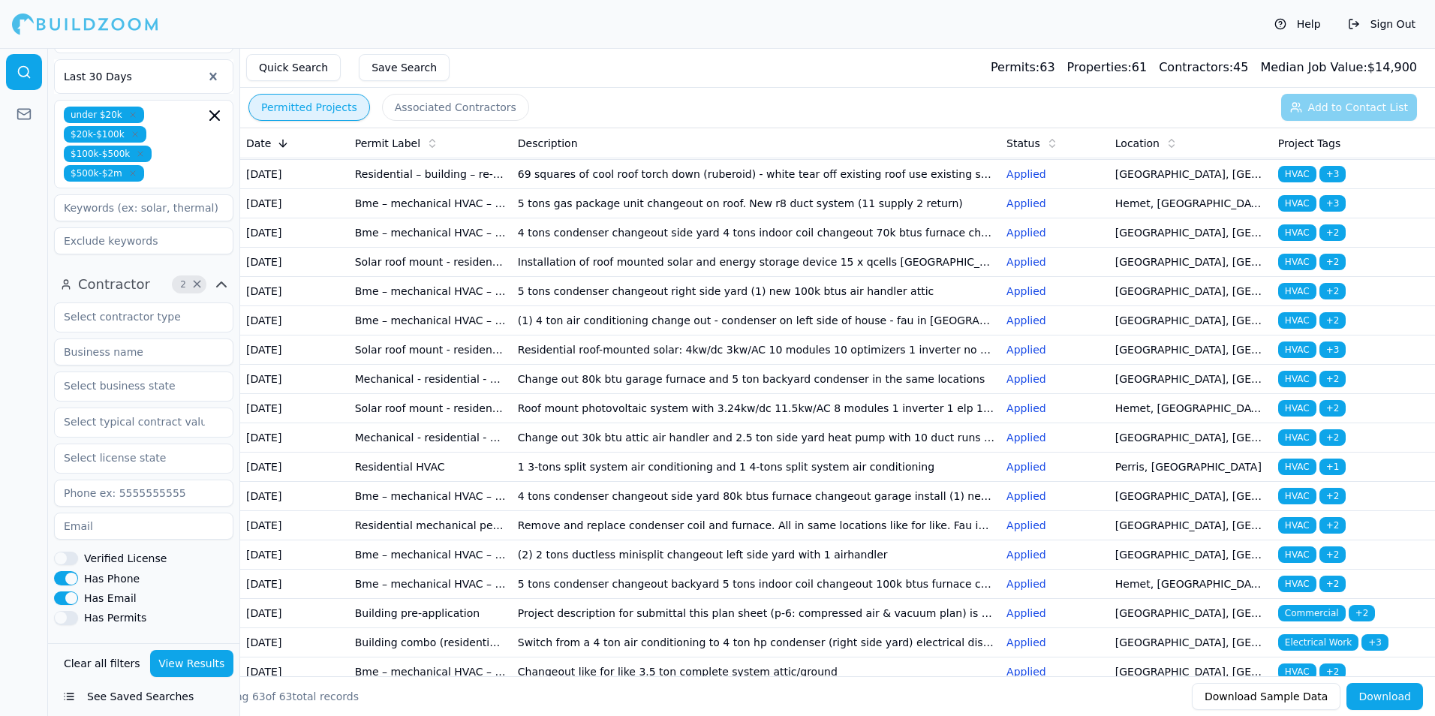
scroll to position [624, 0]
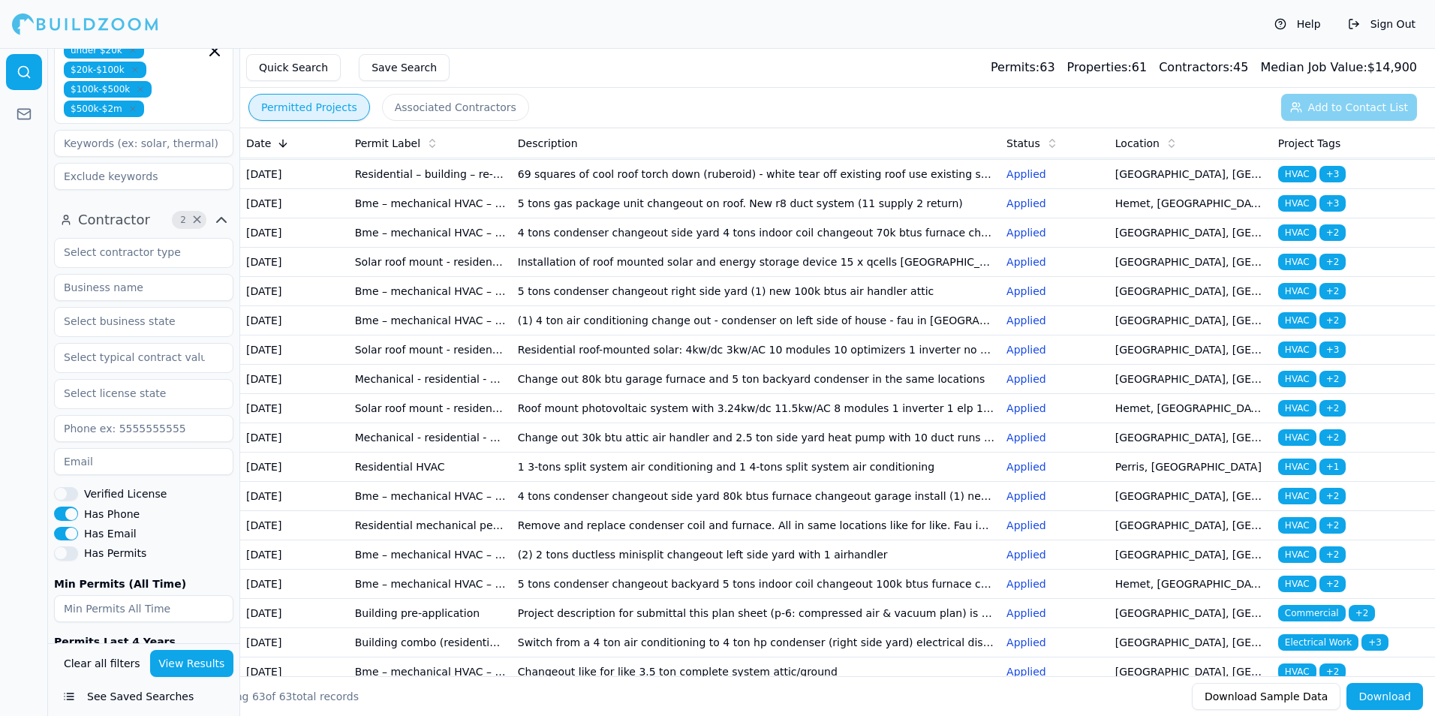
click at [67, 506] on button "Has Phone" at bounding box center [66, 513] width 24 height 14
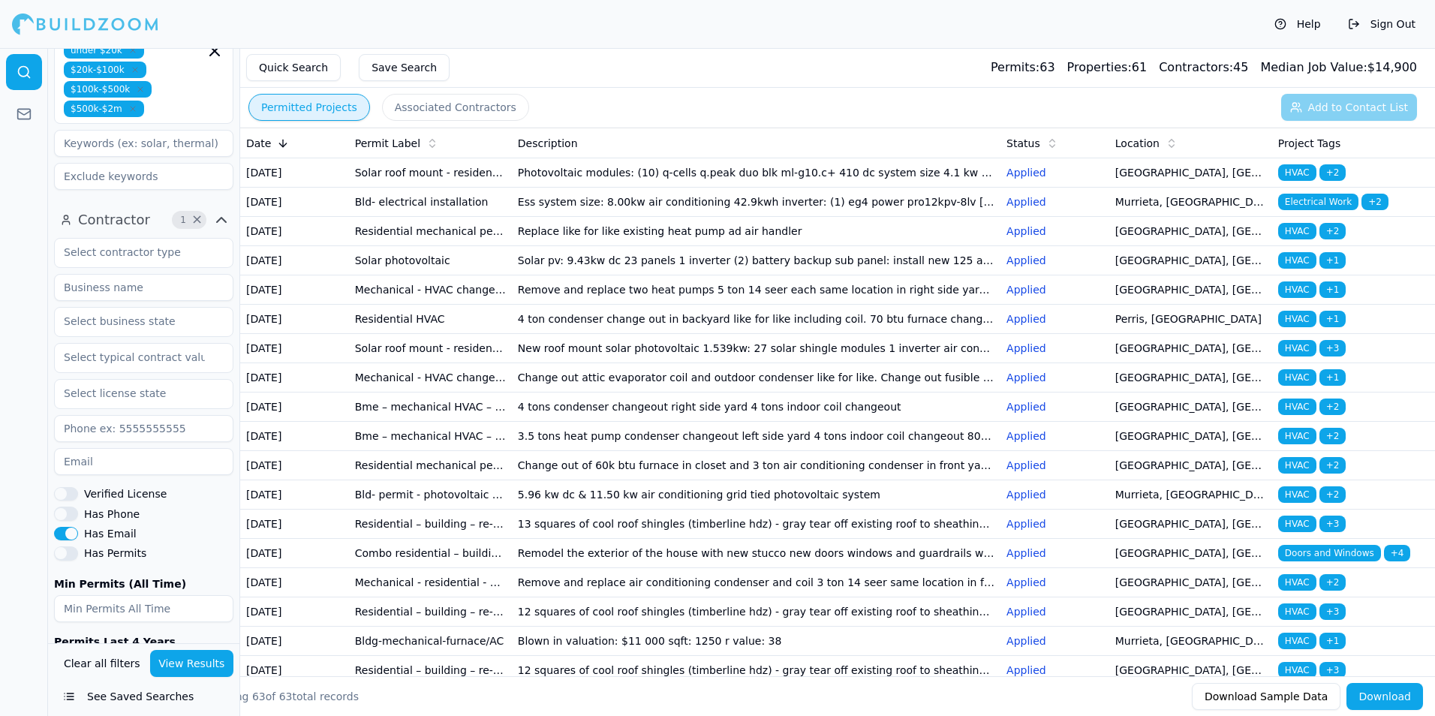
click at [197, 668] on button "View Results" at bounding box center [192, 663] width 84 height 27
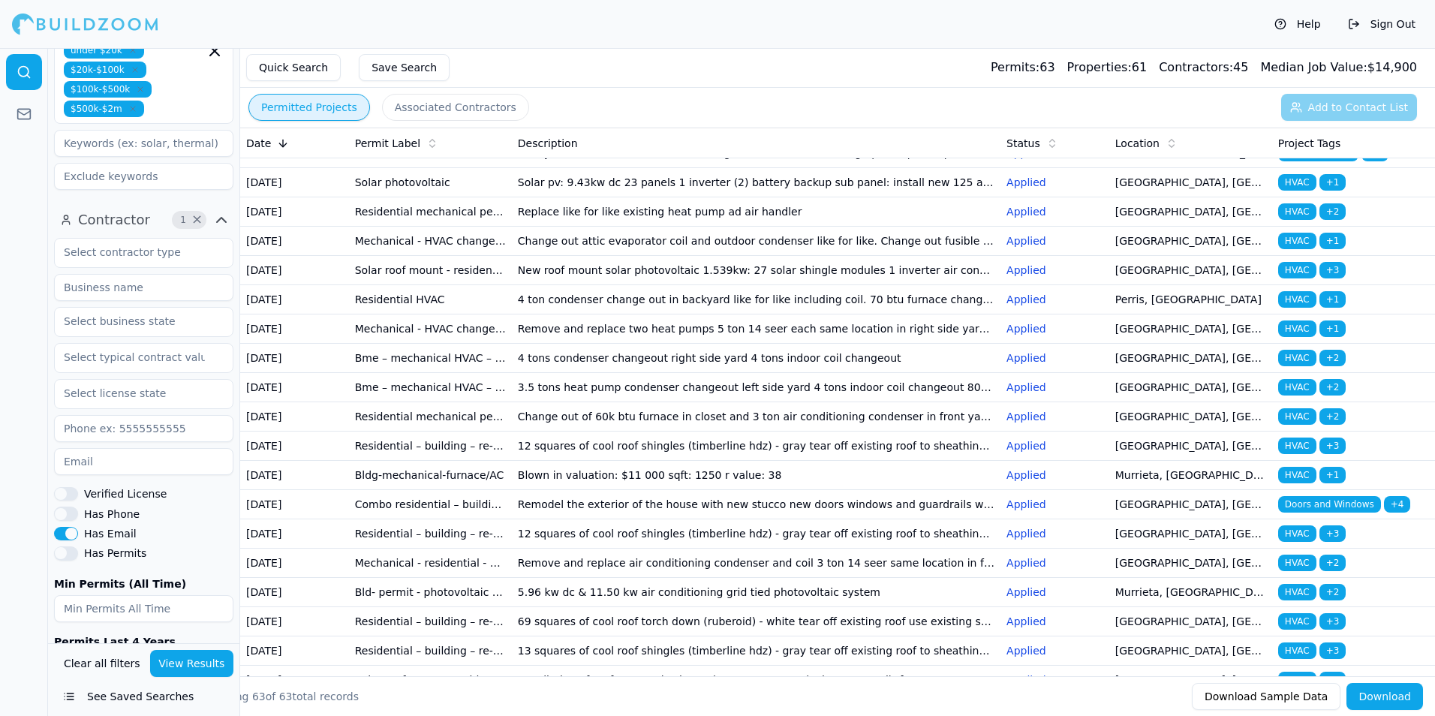
scroll to position [75, 0]
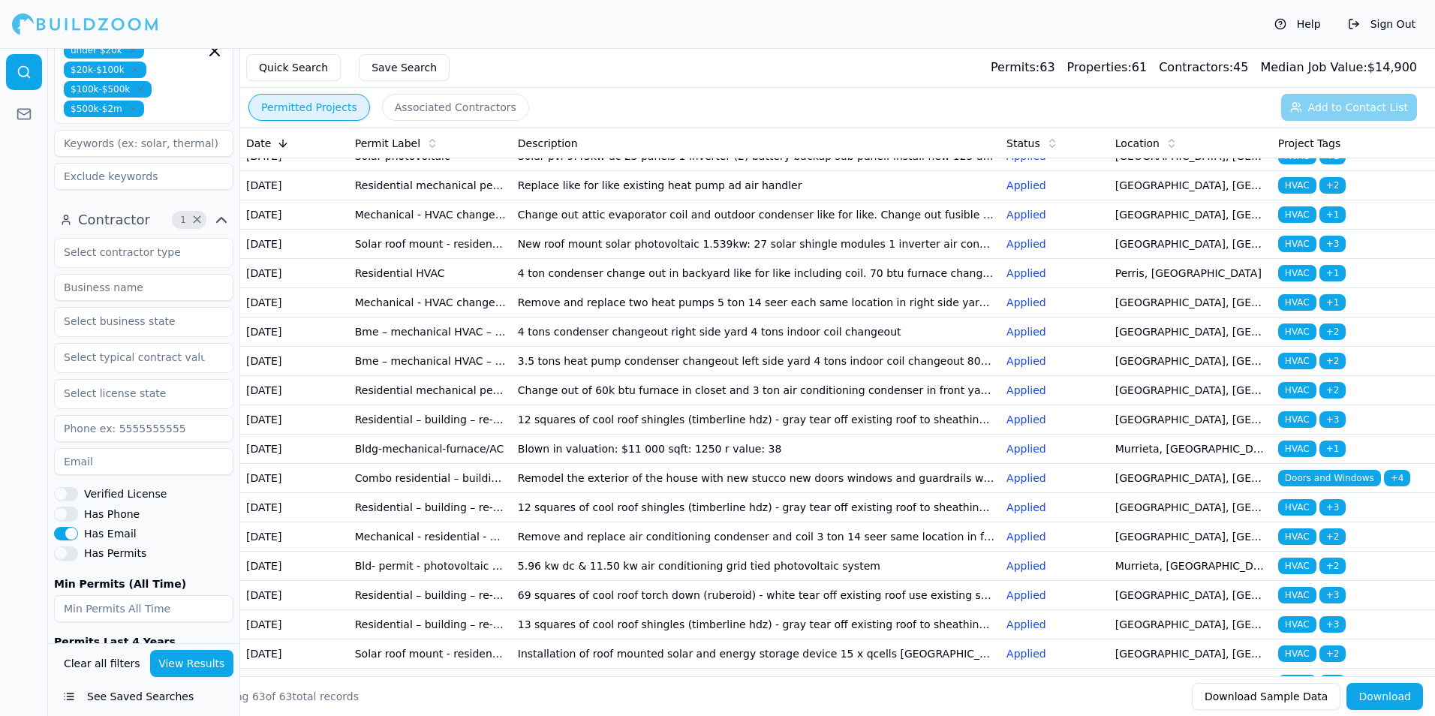
click at [688, 288] on td "4 ton condenser change out in backyard like for like including coil. 70 btu fur…" at bounding box center [756, 273] width 488 height 29
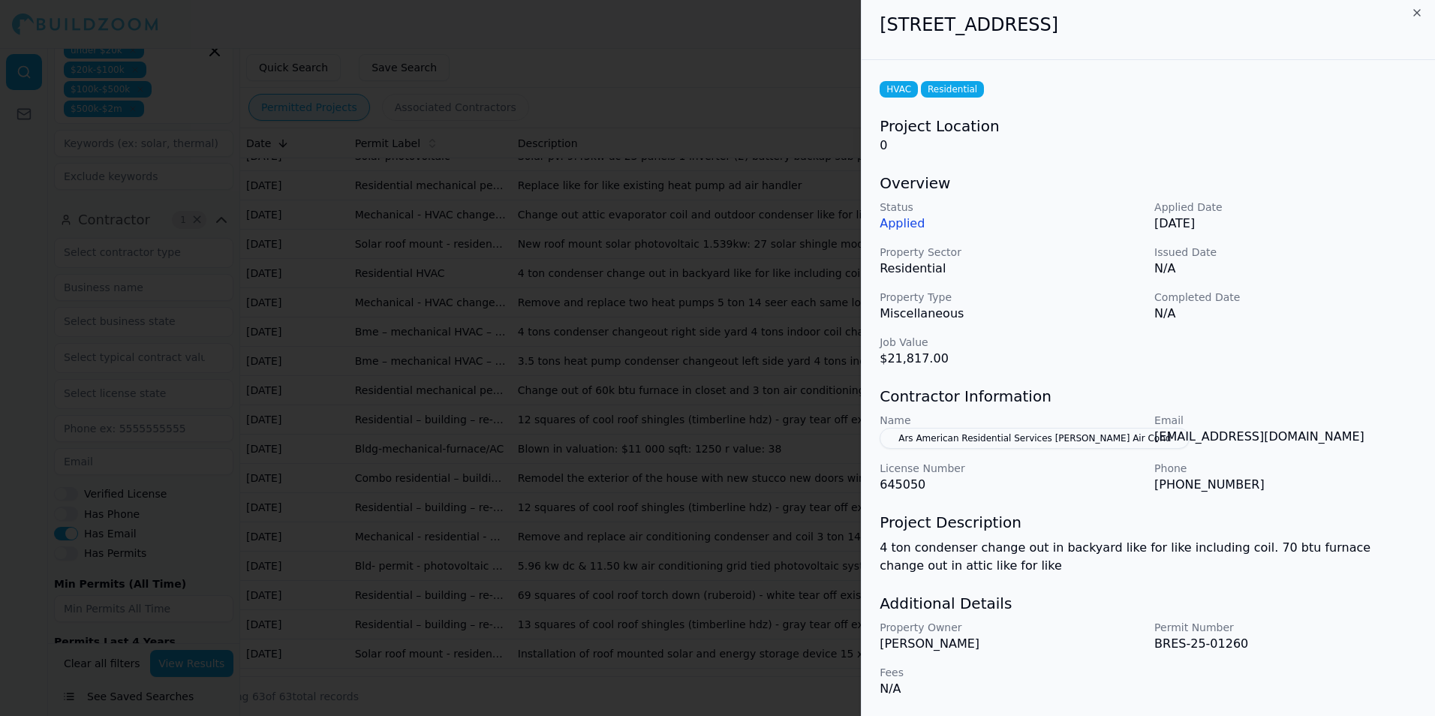
scroll to position [0, 0]
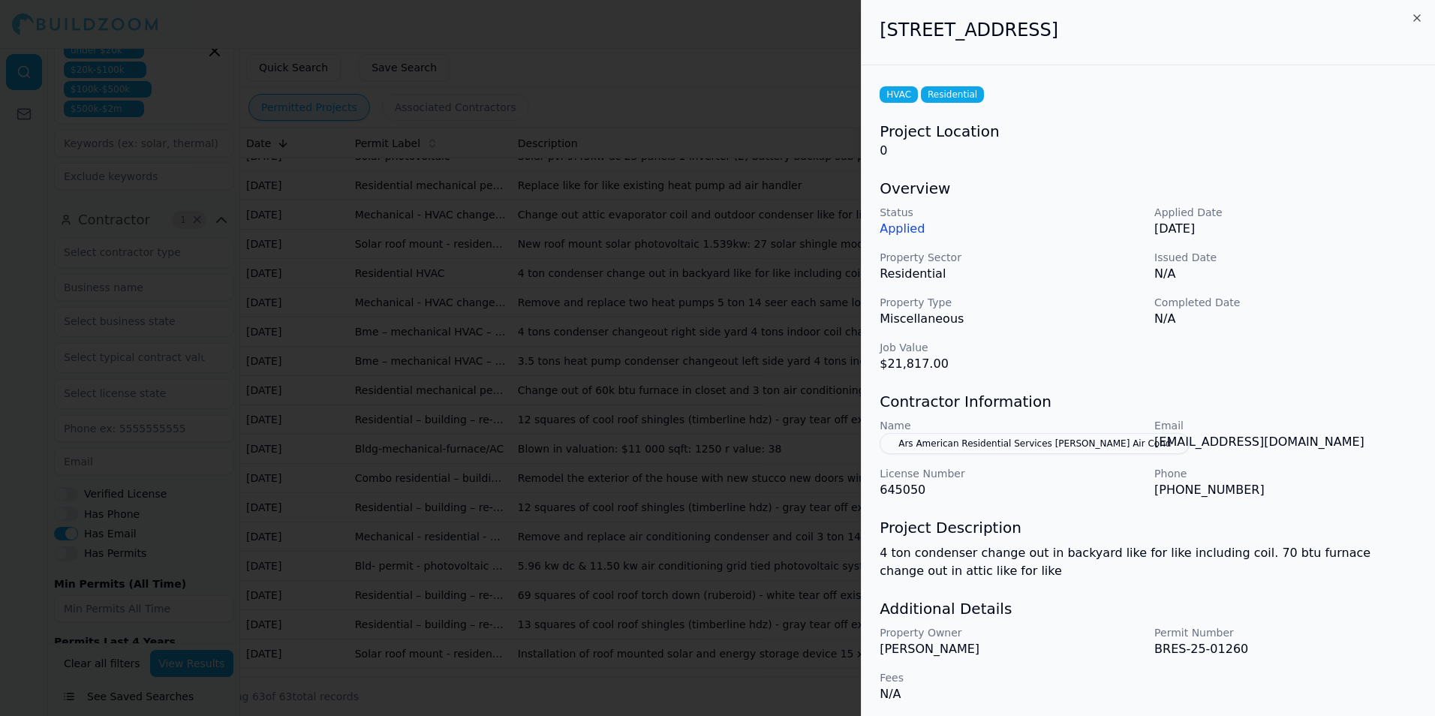
click at [780, 391] on div at bounding box center [717, 358] width 1435 height 716
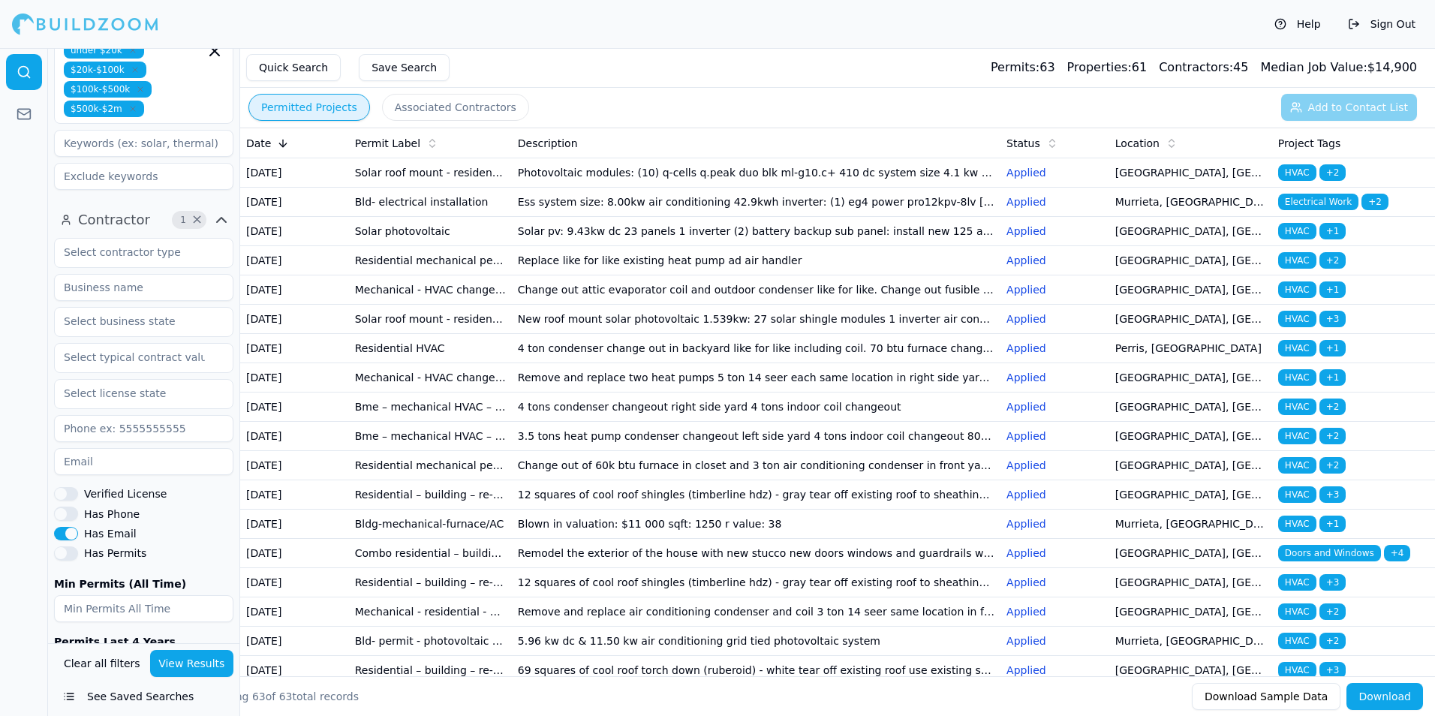
click at [621, 305] on td "Change out attic evaporator coil and outdoor condenser like for like. Change ou…" at bounding box center [756, 289] width 488 height 29
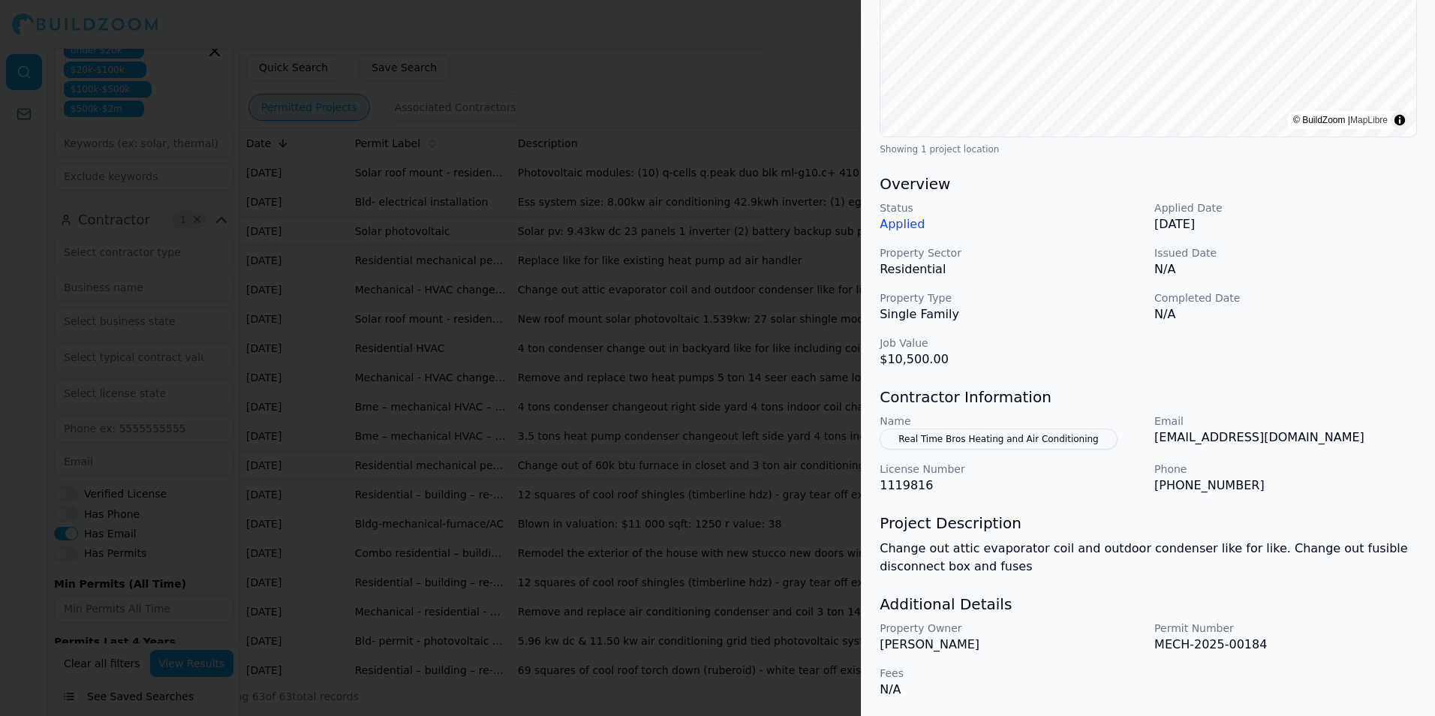
scroll to position [299, 0]
click at [840, 286] on div at bounding box center [717, 358] width 1435 height 716
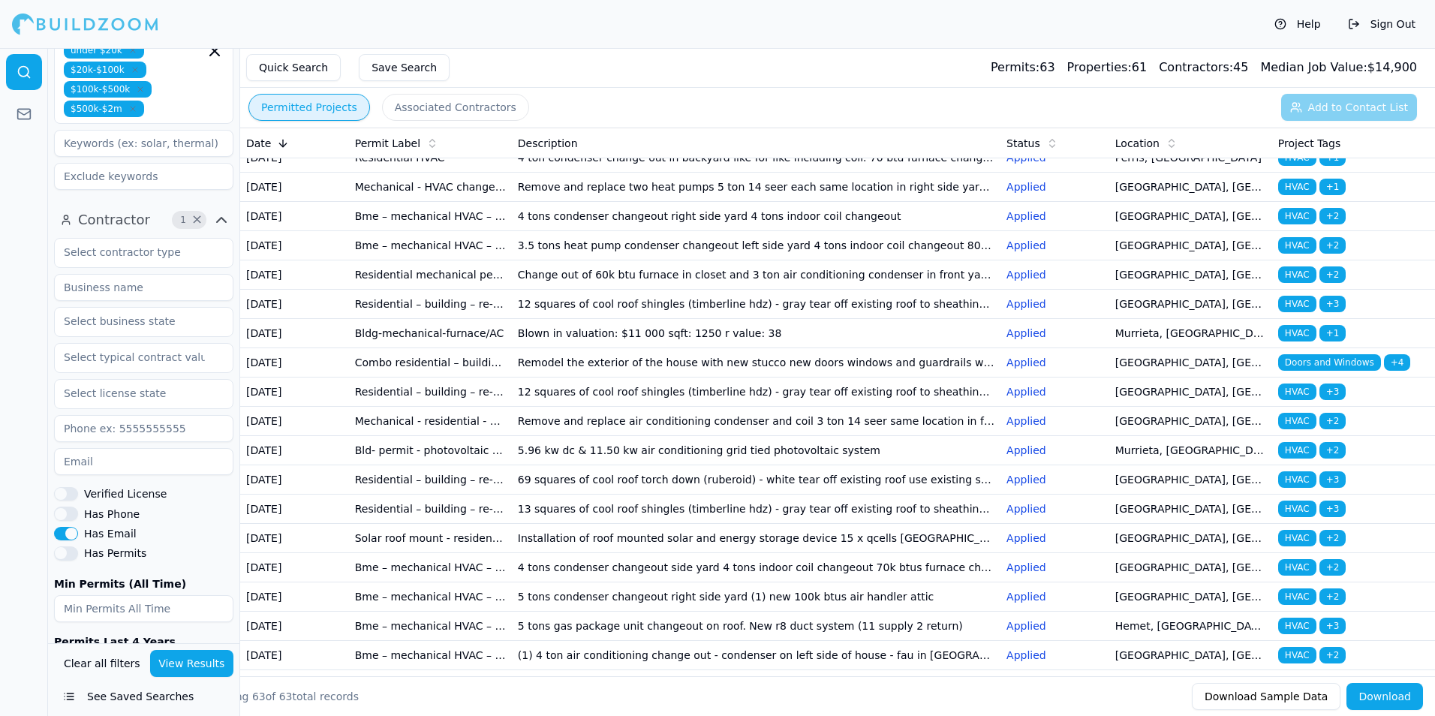
scroll to position [0, 0]
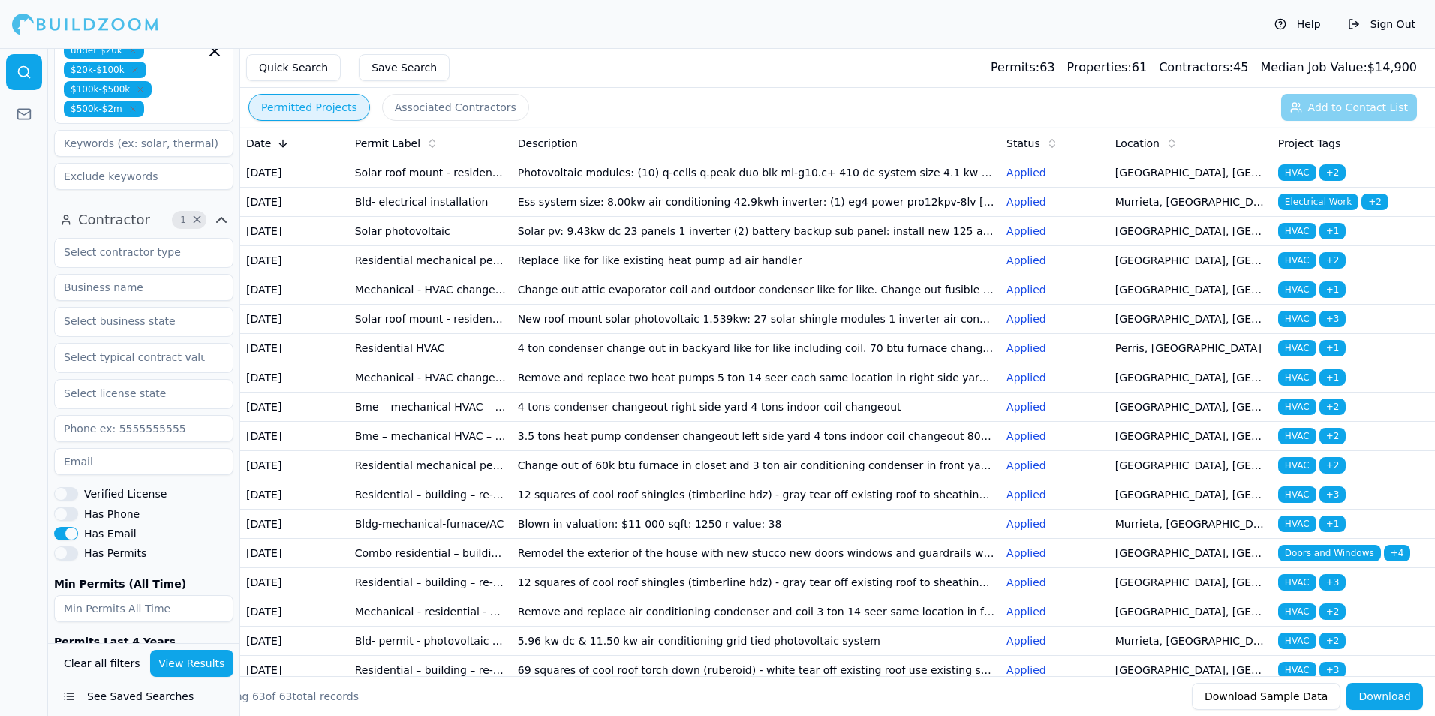
click at [223, 211] on icon "button" at bounding box center [221, 220] width 18 height 18
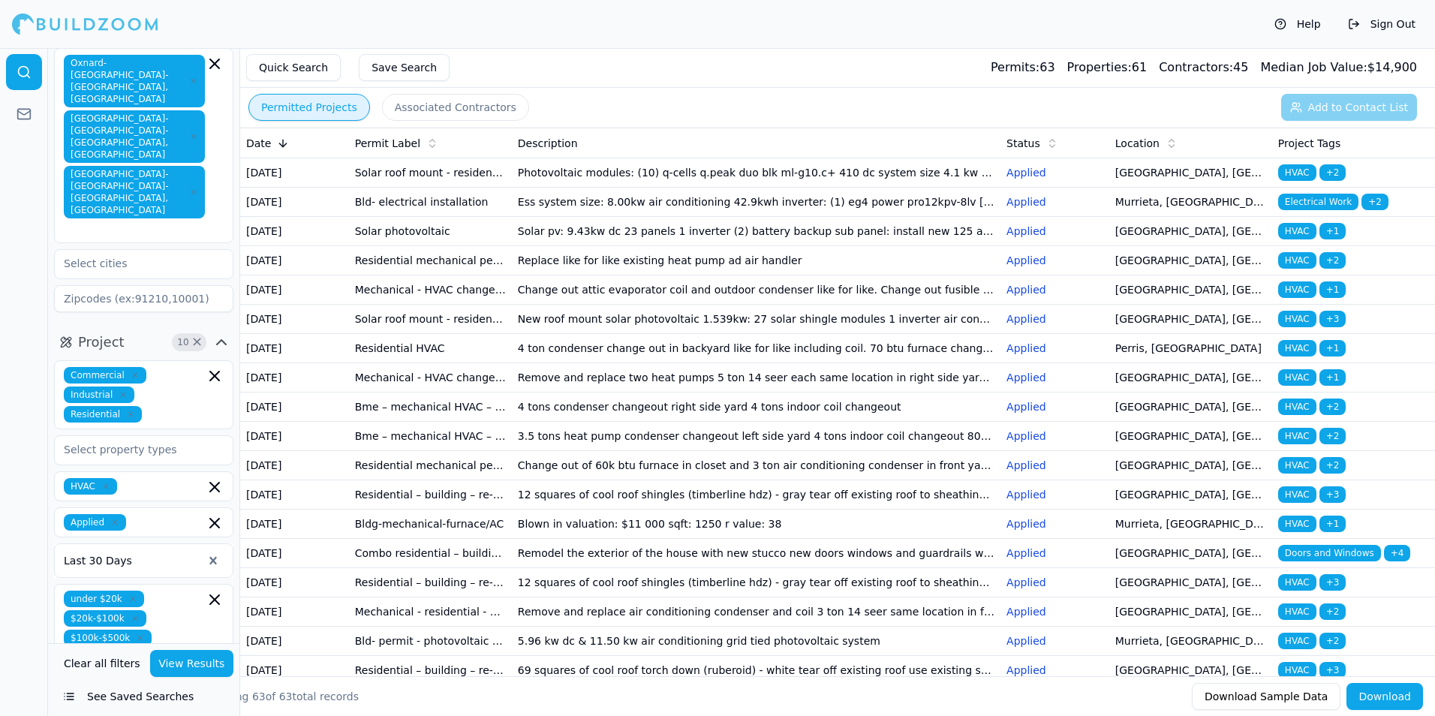
scroll to position [146, 0]
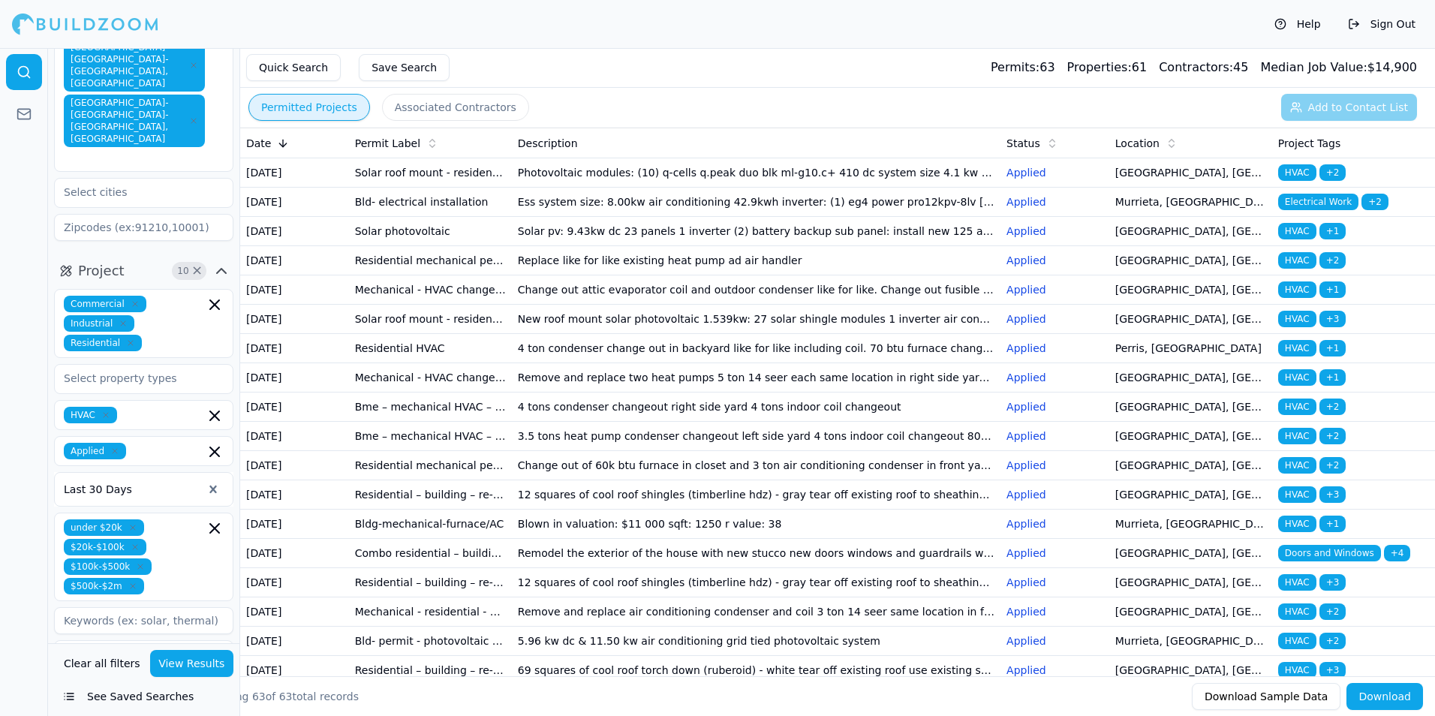
click at [100, 607] on input at bounding box center [143, 620] width 179 height 27
click at [20, 118] on icon at bounding box center [24, 114] width 15 height 15
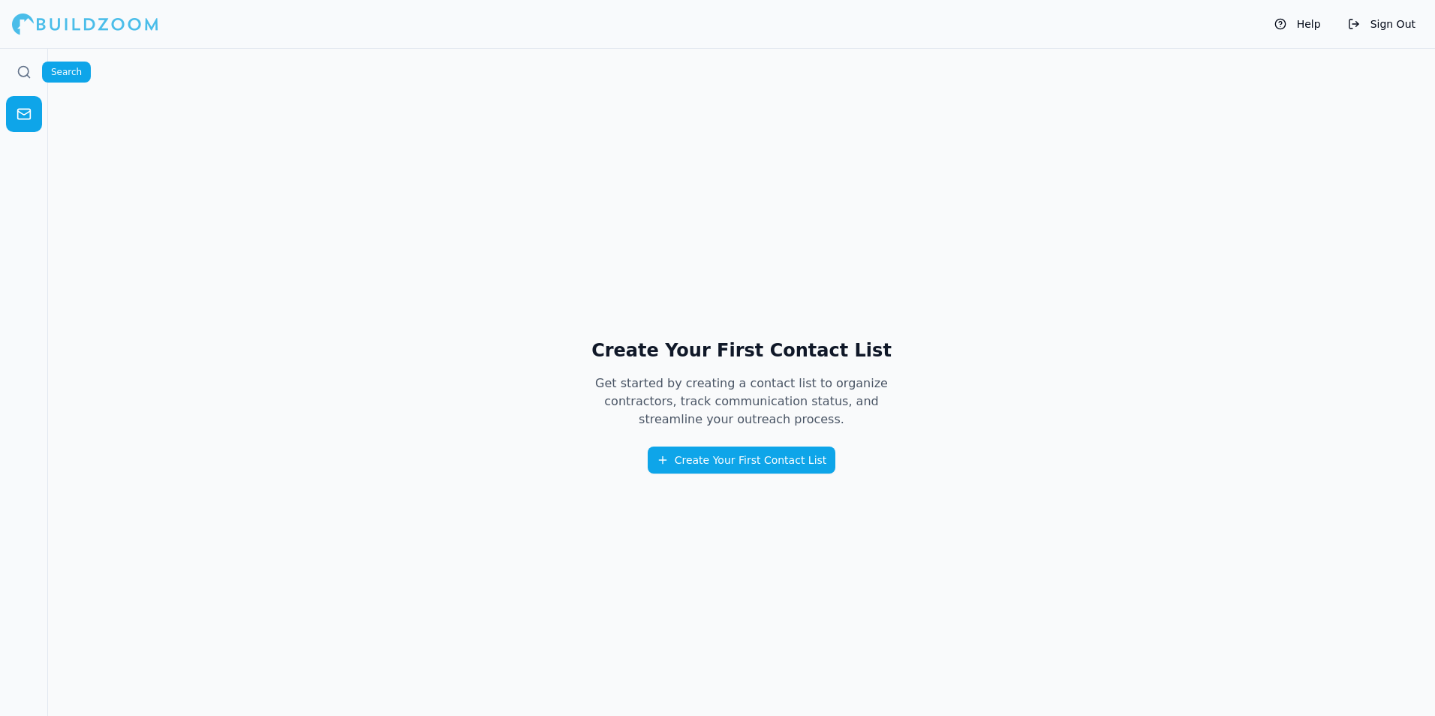
click at [14, 68] on link at bounding box center [24, 72] width 36 height 36
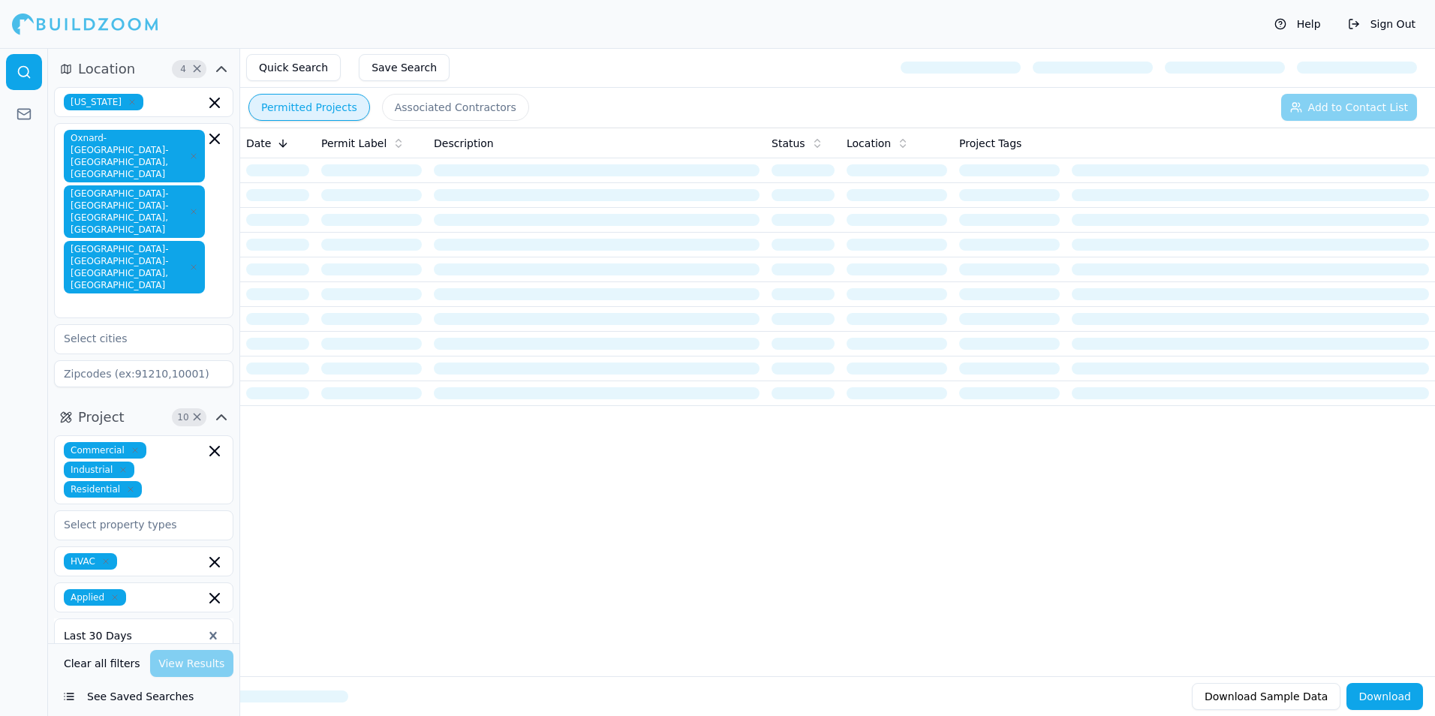
click at [415, 104] on button "Associated Contractors" at bounding box center [455, 107] width 147 height 27
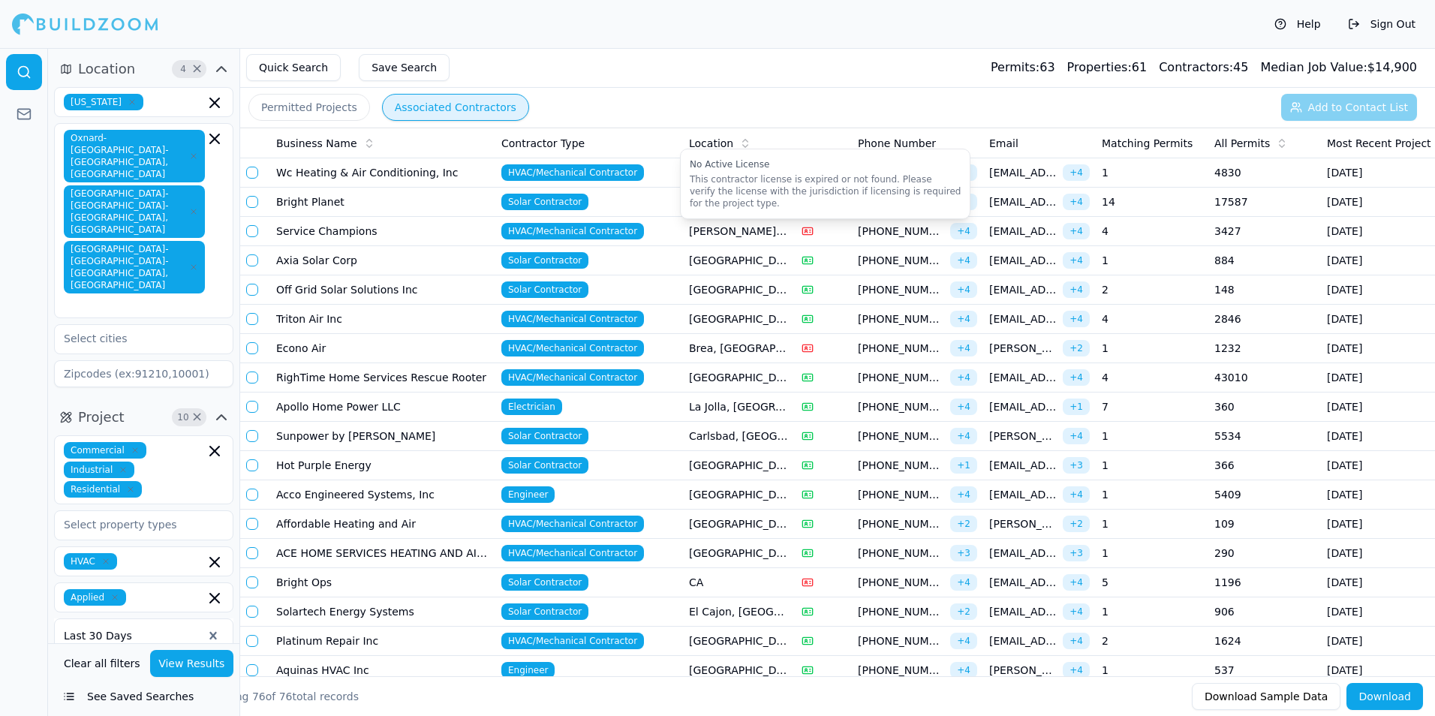
click at [812, 227] on rect at bounding box center [807, 230] width 10 height 7
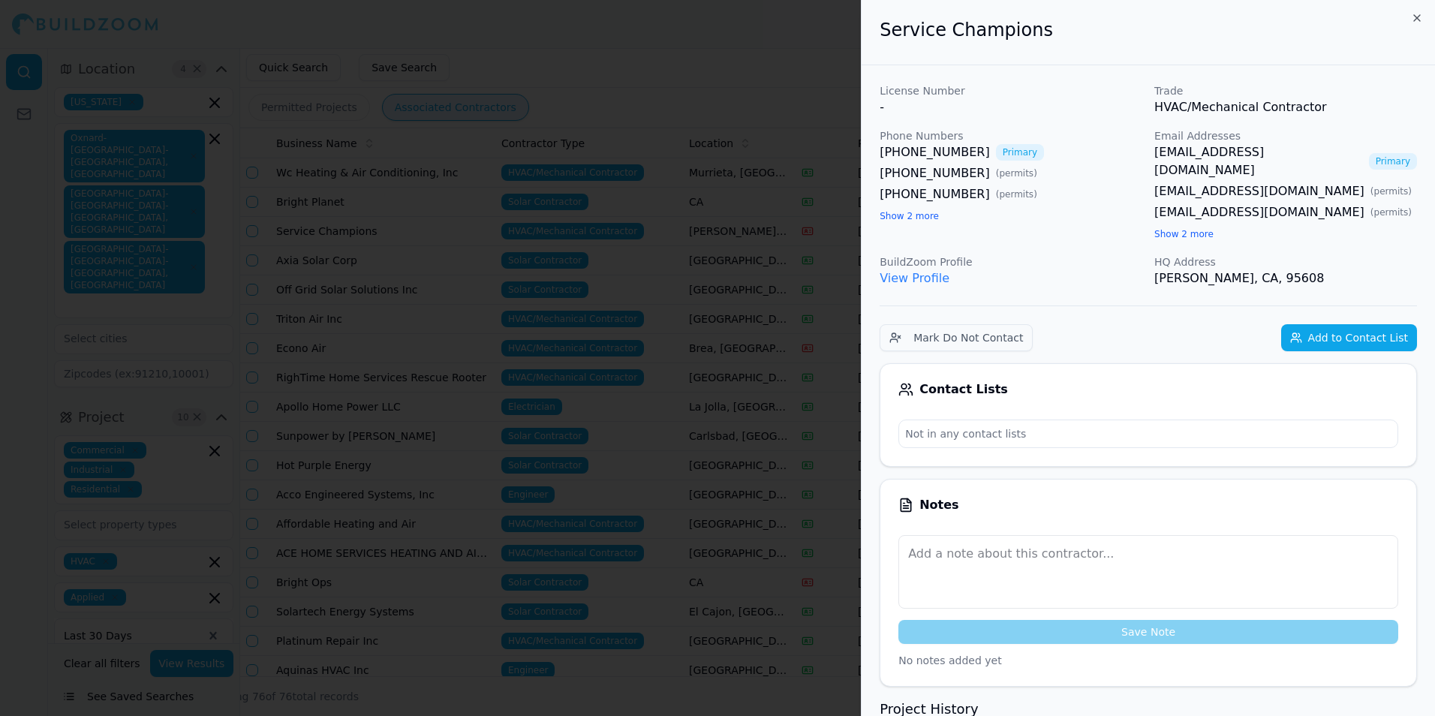
click at [785, 237] on div at bounding box center [717, 358] width 1435 height 716
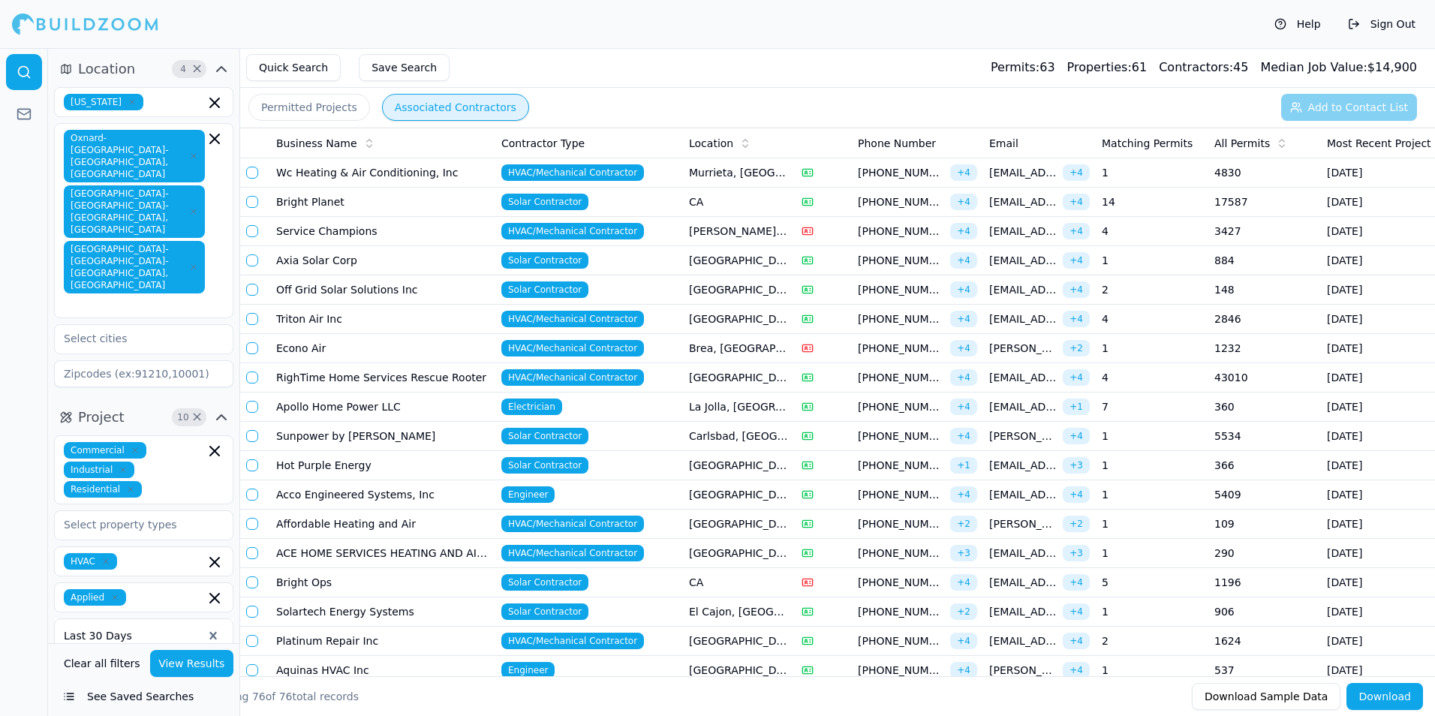
click at [272, 98] on button "Permitted Projects" at bounding box center [309, 107] width 122 height 27
